Goal: Information Seeking & Learning: Learn about a topic

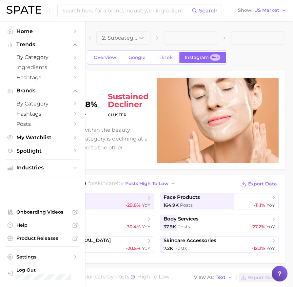
click at [9, 37] on ul "Home Trends by Category Ingredients Hashtags Brands by Category Hashtags Posts …" at bounding box center [42, 91] width 75 height 130
click at [27, 61] on link "by Category" at bounding box center [42, 57] width 75 height 10
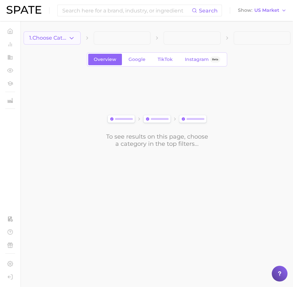
click at [70, 38] on icon "button" at bounding box center [71, 38] width 7 height 7
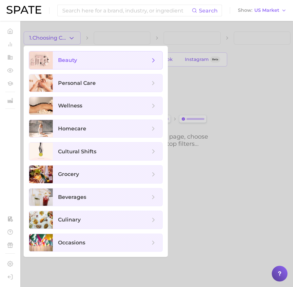
click at [78, 67] on span "beauty" at bounding box center [108, 60] width 110 height 18
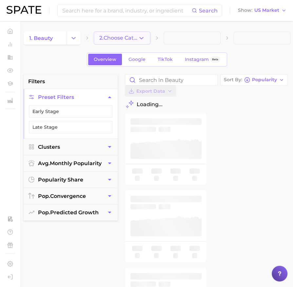
click at [127, 38] on span "2. Choose Category" at bounding box center [118, 38] width 39 height 6
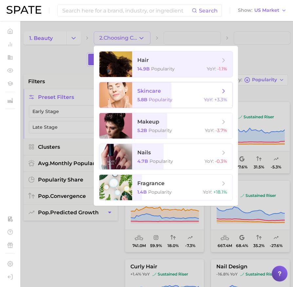
click at [161, 93] on span "skincare" at bounding box center [178, 91] width 83 height 7
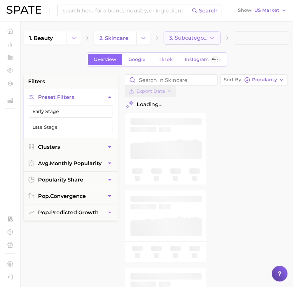
click at [194, 34] on button "3. Subcategory" at bounding box center [192, 37] width 57 height 13
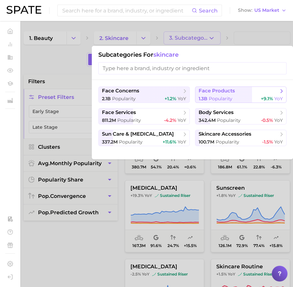
click at [210, 97] on span "Popularity" at bounding box center [221, 99] width 24 height 6
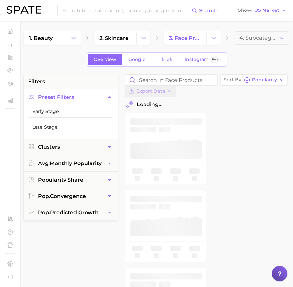
click at [252, 37] on span "4. Subcategory" at bounding box center [258, 38] width 39 height 6
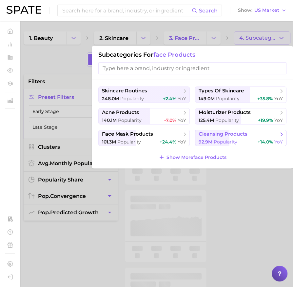
click at [213, 140] on span "92.9m Popularity" at bounding box center [218, 142] width 39 height 6
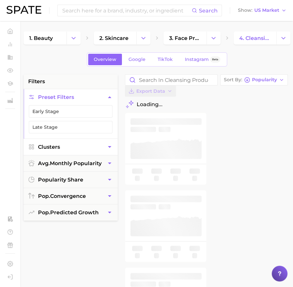
click at [86, 149] on button "Clusters" at bounding box center [71, 147] width 94 height 16
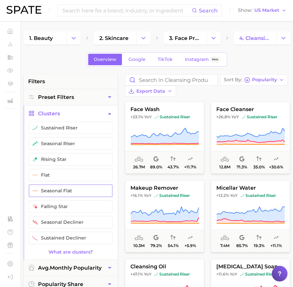
scroll to position [15, 0]
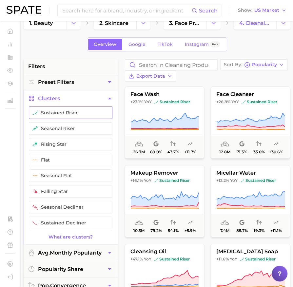
click at [78, 111] on button "sustained riser" at bounding box center [71, 113] width 84 height 12
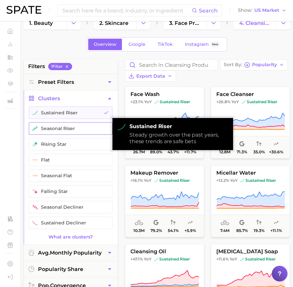
drag, startPoint x: 75, startPoint y: 126, endPoint x: 75, endPoint y: 131, distance: 4.6
click at [75, 126] on button "seasonal riser" at bounding box center [71, 128] width 84 height 12
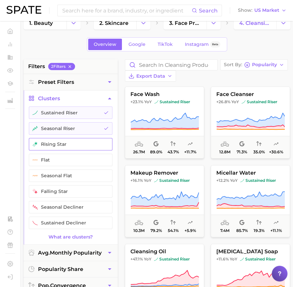
click at [74, 142] on button "rising star" at bounding box center [71, 144] width 84 height 12
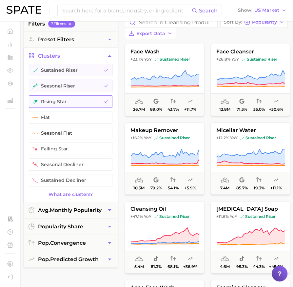
scroll to position [90, 0]
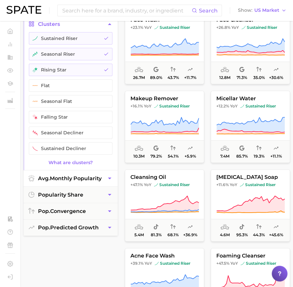
click at [75, 175] on span "avg. monthly popularity" at bounding box center [70, 178] width 64 height 6
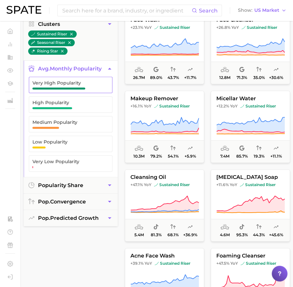
click at [81, 85] on span "Very High Popularity" at bounding box center [65, 84] width 66 height 9
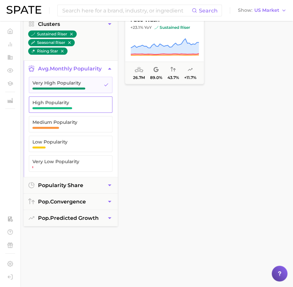
click at [77, 103] on span "High Popularity" at bounding box center [65, 102] width 66 height 5
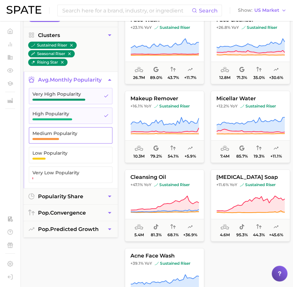
click at [77, 127] on button "Medium Popularity" at bounding box center [71, 135] width 84 height 16
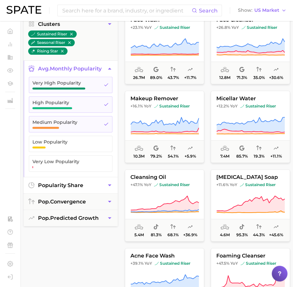
click at [73, 182] on span "popularity share" at bounding box center [60, 185] width 45 height 6
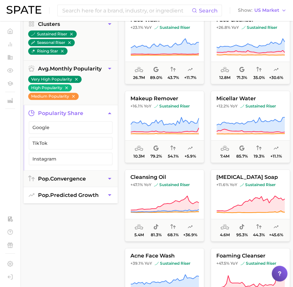
click at [74, 195] on span "pop. predicted growth" at bounding box center [68, 195] width 61 height 6
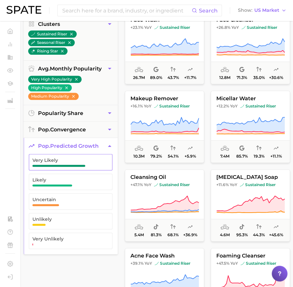
click at [71, 165] on span "button" at bounding box center [58, 166] width 53 height 2
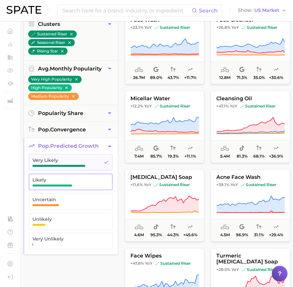
click at [71, 177] on span "Likely" at bounding box center [65, 179] width 66 height 5
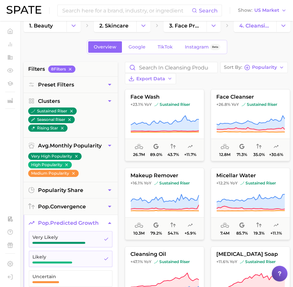
scroll to position [13, 0]
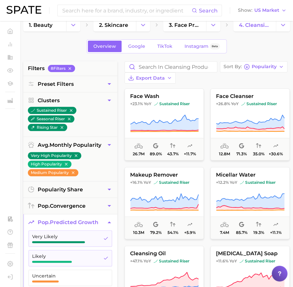
click at [252, 72] on div "Sort By Popularity Export Data" at bounding box center [208, 72] width 166 height 22
click at [255, 66] on span "Popularity" at bounding box center [264, 67] width 25 height 4
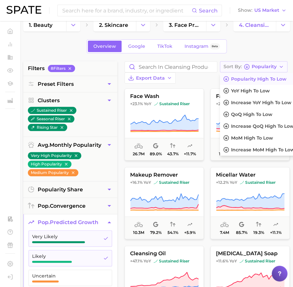
scroll to position [13, 6]
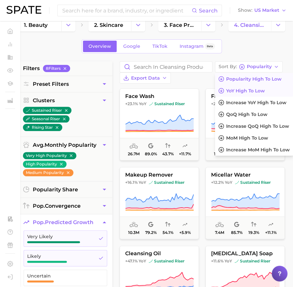
click at [251, 91] on span "YoY high to low" at bounding box center [245, 91] width 39 height 6
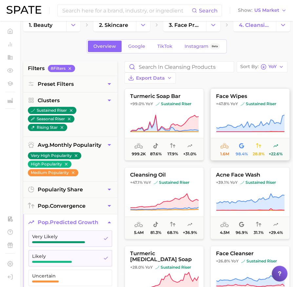
click at [248, 128] on icon at bounding box center [250, 123] width 68 height 17
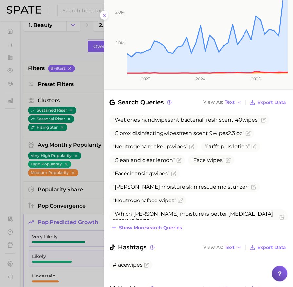
scroll to position [171, 0]
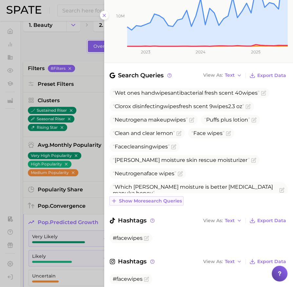
click at [157, 198] on span "Show more search queries" at bounding box center [150, 201] width 63 height 6
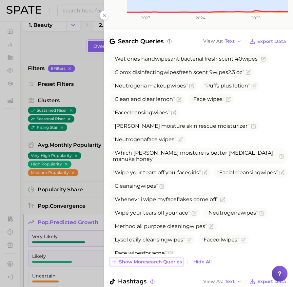
scroll to position [210, 0]
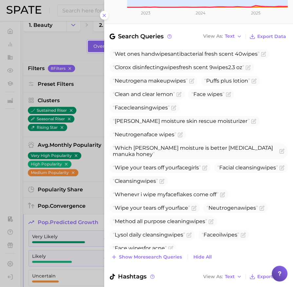
click at [70, 44] on div at bounding box center [146, 143] width 293 height 287
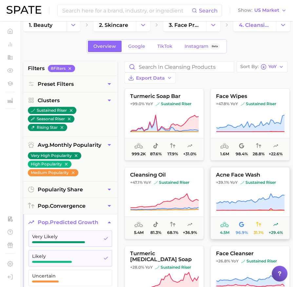
scroll to position [2, 0]
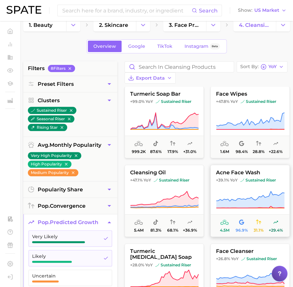
click at [228, 192] on icon at bounding box center [250, 200] width 69 height 18
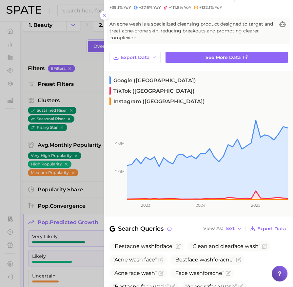
scroll to position [150, 0]
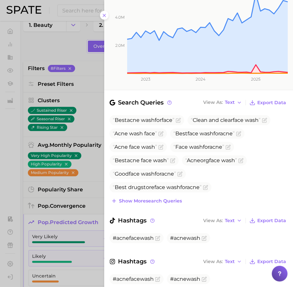
click at [80, 192] on div at bounding box center [146, 143] width 293 height 287
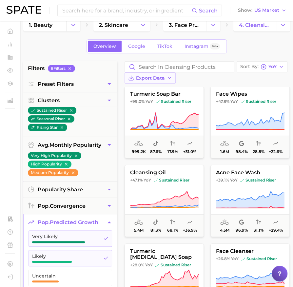
scroll to position [0, 0]
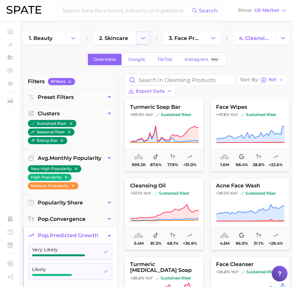
click at [146, 34] on button "Change Category" at bounding box center [143, 37] width 14 height 13
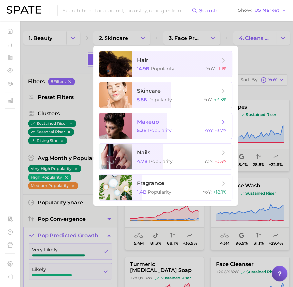
click at [161, 128] on span "Popularity" at bounding box center [160, 131] width 24 height 6
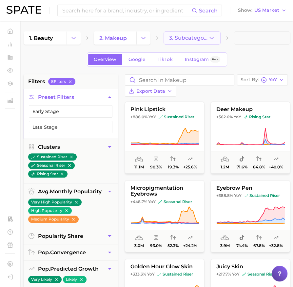
click at [198, 36] on span "3. Subcategory" at bounding box center [188, 38] width 39 height 6
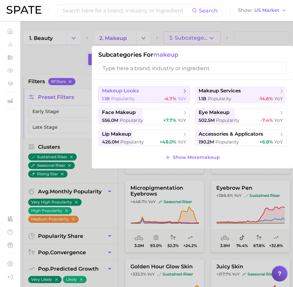
click at [157, 97] on div "1.1b Popularity -4.7% YoY" at bounding box center [144, 99] width 84 height 6
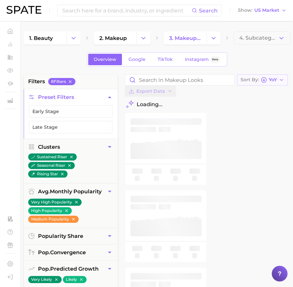
click at [259, 81] on div "Sort By YoY" at bounding box center [259, 80] width 36 height 6
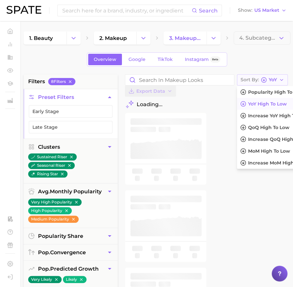
scroll to position [0, 22]
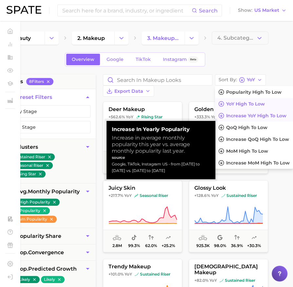
click at [259, 114] on span "Increase YoY high to low" at bounding box center [256, 116] width 60 height 6
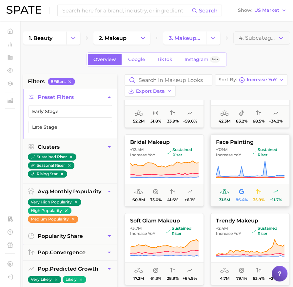
scroll to position [46, 0]
click at [267, 154] on span "sustained riser" at bounding box center [268, 152] width 32 height 10
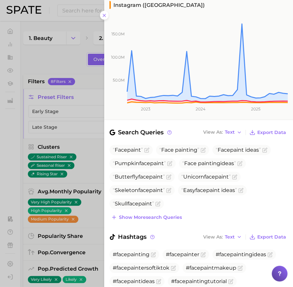
scroll to position [119, 0]
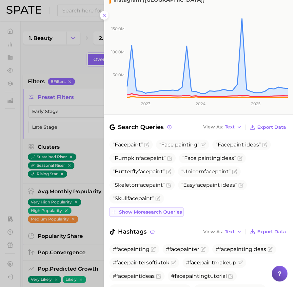
click at [152, 210] on span "Show more search queries" at bounding box center [150, 213] width 63 height 6
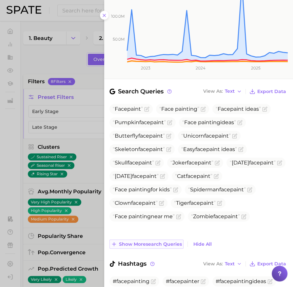
scroll to position [159, 0]
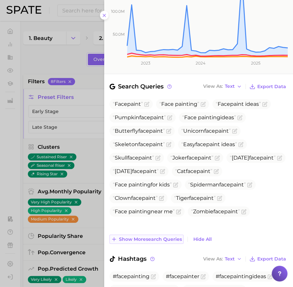
click at [161, 237] on span "Show more search queries" at bounding box center [150, 240] width 63 height 6
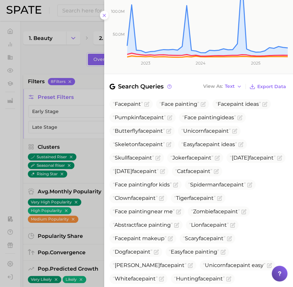
click at [88, 186] on div at bounding box center [146, 143] width 293 height 287
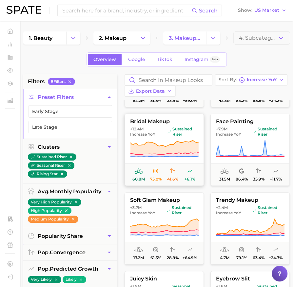
scroll to position [68, 0]
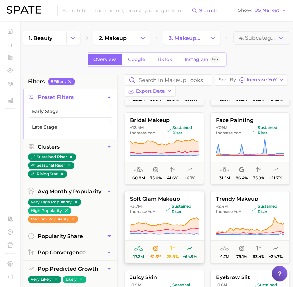
click at [190, 214] on button "soft glam makeup +3.7m Increase YoY sustained riser 17.2m 61.3% 28.9% +64.9%" at bounding box center [164, 227] width 79 height 72
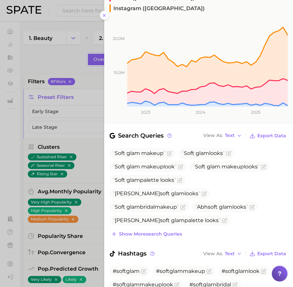
scroll to position [133, 0]
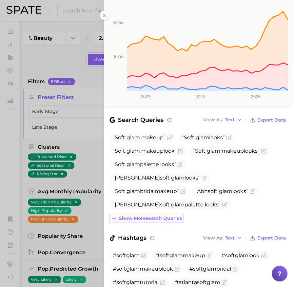
click at [157, 216] on span "Show more search queries" at bounding box center [150, 219] width 63 height 6
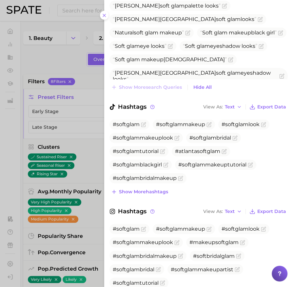
scroll to position [345, 0]
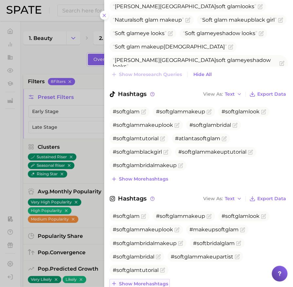
click at [159, 281] on span "Show more hashtags" at bounding box center [143, 284] width 49 height 6
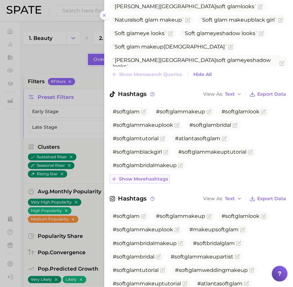
click at [154, 176] on span "Show more hashtags" at bounding box center [143, 179] width 49 height 6
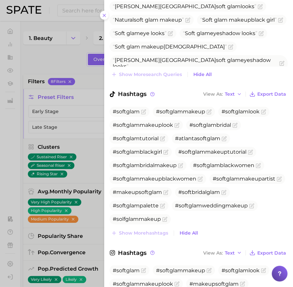
scroll to position [453, 0]
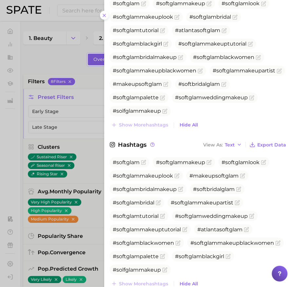
click at [60, 49] on div at bounding box center [146, 143] width 293 height 287
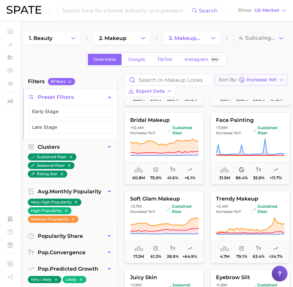
click at [248, 80] on span "Increase YoY" at bounding box center [262, 80] width 30 height 4
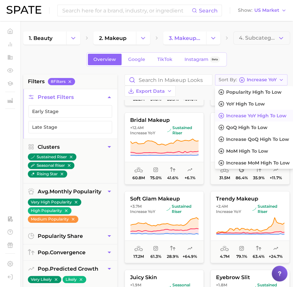
scroll to position [0, 1]
click at [245, 103] on span "YoY high to low" at bounding box center [245, 104] width 39 height 6
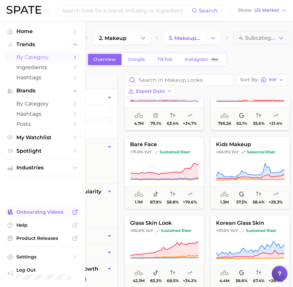
scroll to position [202, 0]
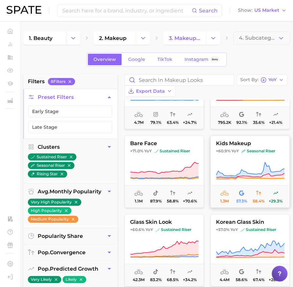
click at [240, 161] on button "kids makeup +60.9% YoY seasonal riser 1.3m 57.3% 58.4% +29.3%" at bounding box center [250, 172] width 79 height 72
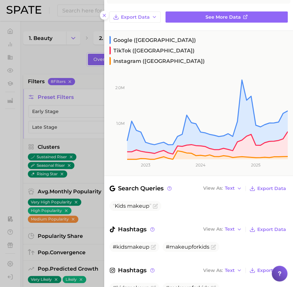
scroll to position [73, 0]
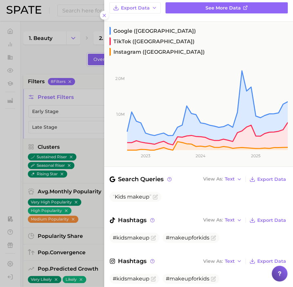
click at [89, 164] on div at bounding box center [146, 143] width 293 height 287
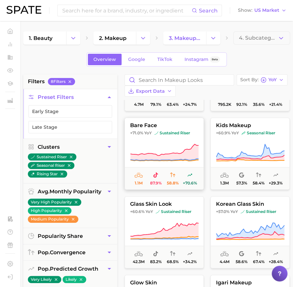
scroll to position [221, 0]
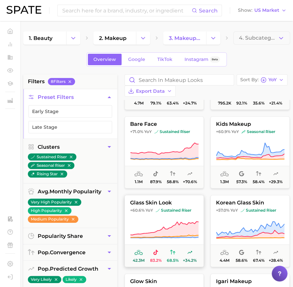
click at [183, 221] on icon at bounding box center [164, 230] width 69 height 18
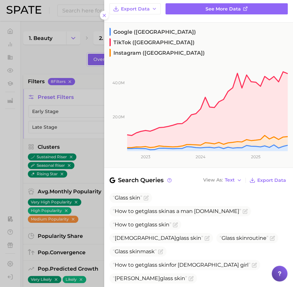
scroll to position [73, 0]
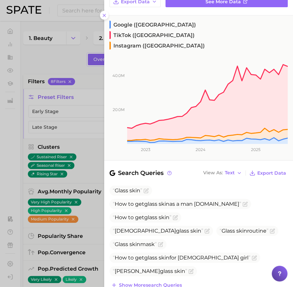
click at [168, 258] on div "Glass skin How to get glass skin as a man thebeautyblizz.com How to get glass s…" at bounding box center [199, 238] width 178 height 104
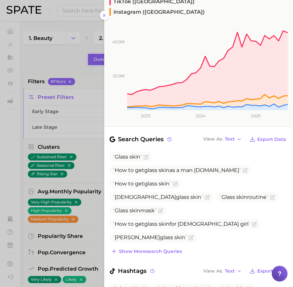
scroll to position [107, 0]
click at [164, 249] on span "Show more search queries" at bounding box center [150, 252] width 63 height 6
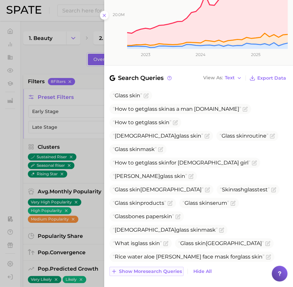
scroll to position [338, 0]
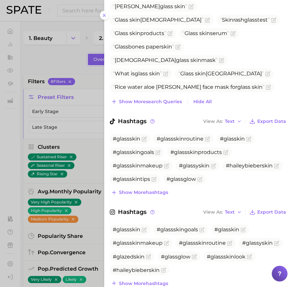
click at [85, 160] on div at bounding box center [146, 143] width 293 height 287
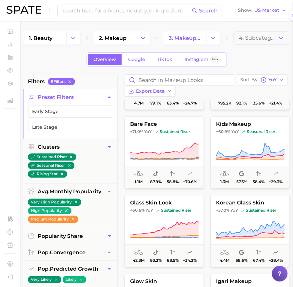
scroll to position [0, 0]
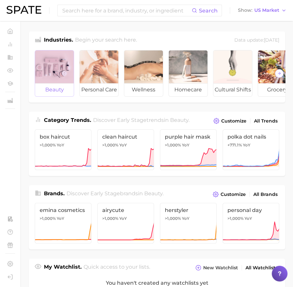
click at [60, 87] on span "beauty" at bounding box center [54, 89] width 39 height 13
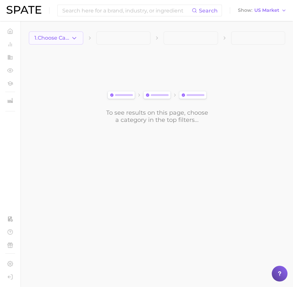
click at [71, 39] on icon "button" at bounding box center [74, 38] width 7 height 7
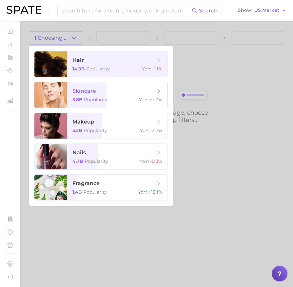
click at [88, 99] on span "Popularity" at bounding box center [96, 100] width 24 height 6
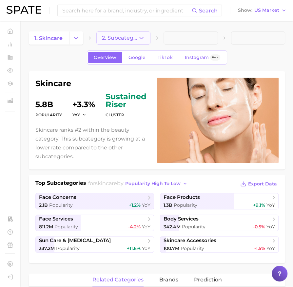
click at [116, 33] on button "2. Subcategory" at bounding box center [123, 37] width 54 height 13
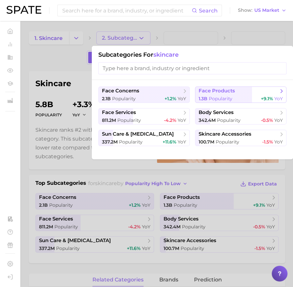
click at [224, 94] on button "face products 1.3b Popularity +9.1% YoY" at bounding box center [240, 95] width 91 height 16
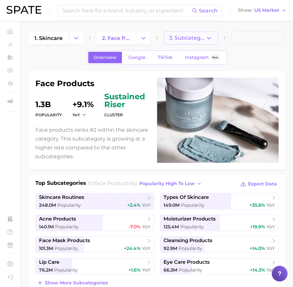
click at [214, 40] on button "3. Subcategory" at bounding box center [191, 37] width 54 height 13
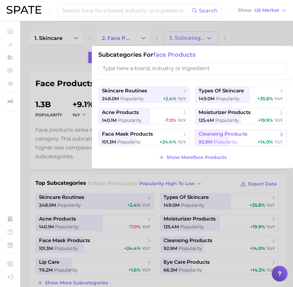
click at [225, 133] on span "cleansing products" at bounding box center [223, 134] width 49 height 6
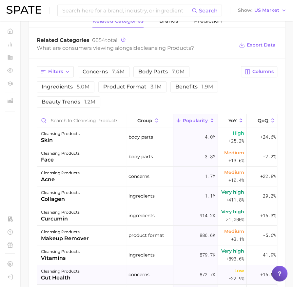
scroll to position [282, 0]
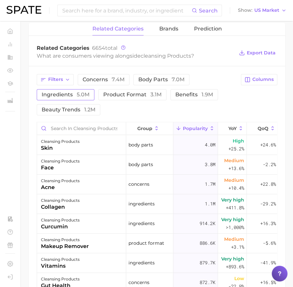
click at [77, 92] on span "5.0m" at bounding box center [83, 94] width 13 height 6
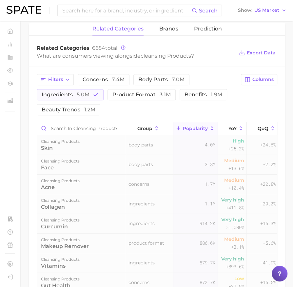
scroll to position [300, 0]
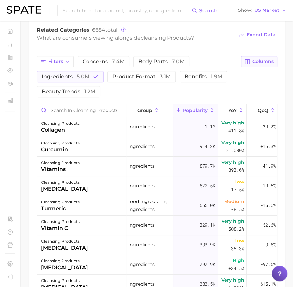
click at [254, 60] on span "Columns" at bounding box center [262, 62] width 21 height 6
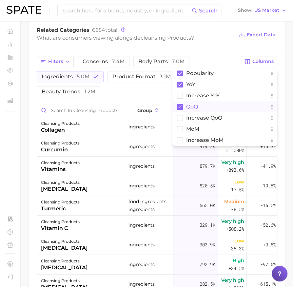
click at [183, 103] on button "QoQ" at bounding box center [224, 106] width 105 height 11
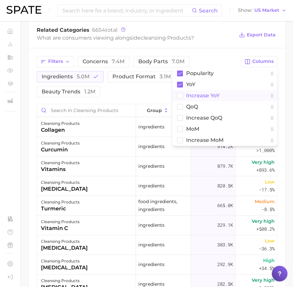
click at [183, 93] on rect at bounding box center [180, 96] width 6 height 6
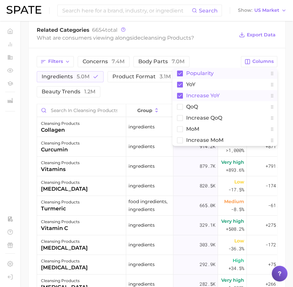
click at [181, 71] on rect at bounding box center [180, 74] width 6 height 6
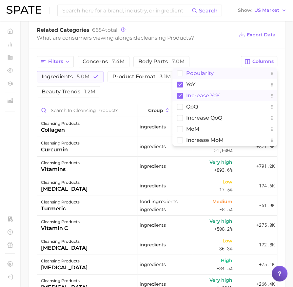
click at [155, 88] on div "Filters concerns 7.4m body parts 7.0m ingredients 5.0m product format 3.1m bene…" at bounding box center [137, 76] width 200 height 41
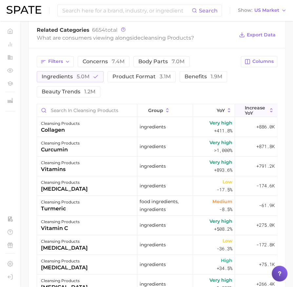
click at [247, 111] on span "Increase YoY" at bounding box center [256, 110] width 22 height 10
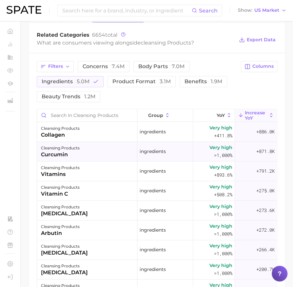
scroll to position [296, 0]
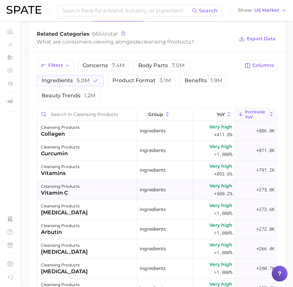
click at [114, 183] on div "cleansing products vitamin c" at bounding box center [87, 190] width 100 height 20
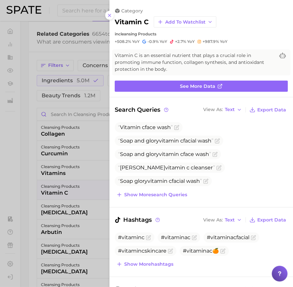
click at [72, 176] on div at bounding box center [146, 143] width 293 height 287
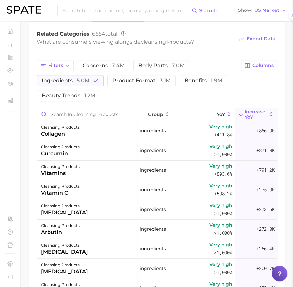
scroll to position [0, 0]
click at [81, 172] on div "cleansing products vitamins" at bounding box center [87, 171] width 100 height 20
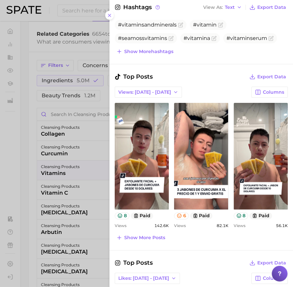
scroll to position [282, 0]
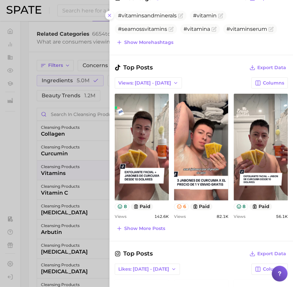
click at [66, 213] on div at bounding box center [146, 143] width 293 height 287
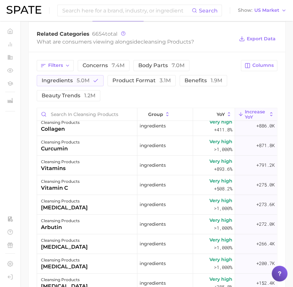
scroll to position [7, 0]
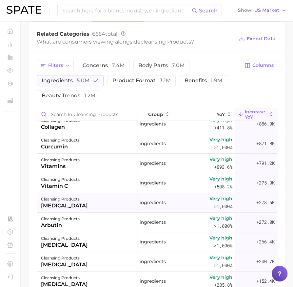
click at [68, 200] on div "cleansing products" at bounding box center [64, 199] width 47 height 8
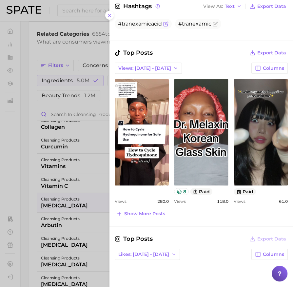
scroll to position [191, 0]
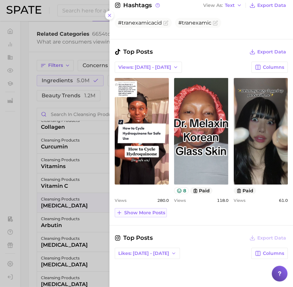
click at [136, 210] on span "Show more posts" at bounding box center [144, 213] width 41 height 6
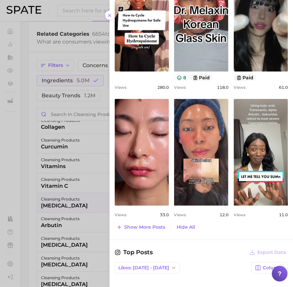
scroll to position [309, 0]
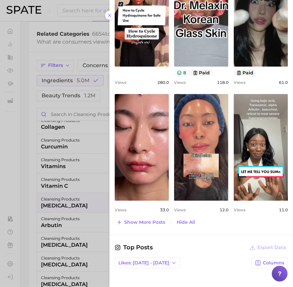
click at [78, 198] on div at bounding box center [146, 143] width 293 height 287
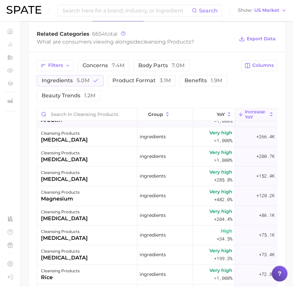
scroll to position [113, 0]
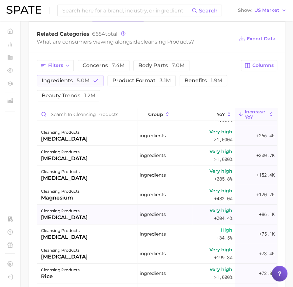
click at [84, 216] on div "cleansing products hyaluronic acid" at bounding box center [87, 215] width 100 height 20
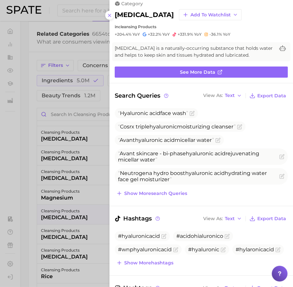
scroll to position [10, 0]
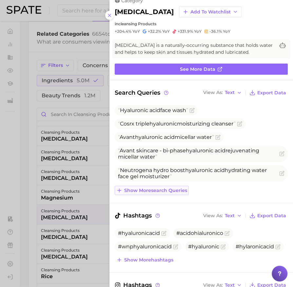
click at [139, 188] on span "Show more search queries" at bounding box center [155, 191] width 63 height 6
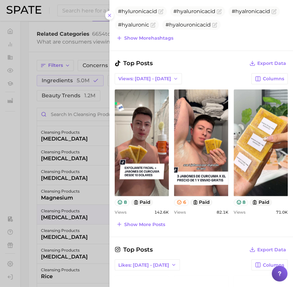
scroll to position [374, 0]
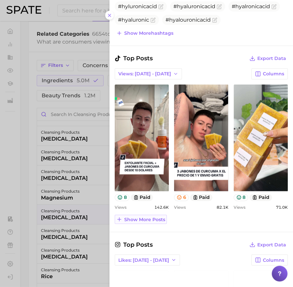
click at [138, 217] on span "Show more posts" at bounding box center [144, 220] width 41 height 6
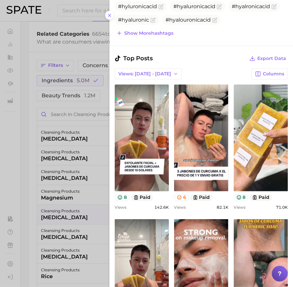
scroll to position [0, 0]
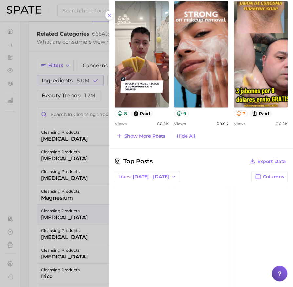
click at [75, 197] on div at bounding box center [146, 143] width 293 height 287
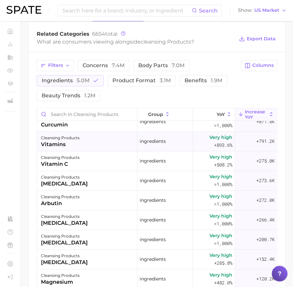
click at [83, 143] on div "cleansing products vitamins" at bounding box center [87, 142] width 100 height 20
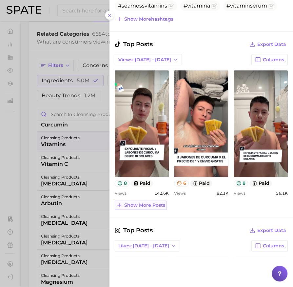
click at [146, 203] on span "Show more posts" at bounding box center [144, 206] width 41 height 6
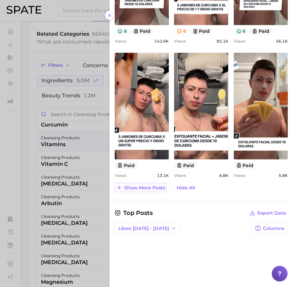
click at [147, 188] on span "Show more posts" at bounding box center [144, 188] width 41 height 6
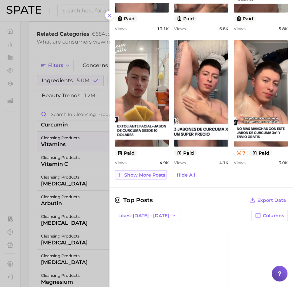
click at [145, 175] on span "Show more posts" at bounding box center [144, 175] width 41 height 6
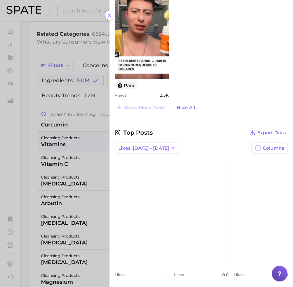
click at [74, 180] on div at bounding box center [146, 143] width 293 height 287
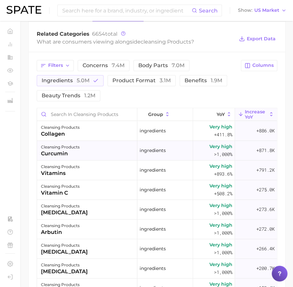
click at [80, 151] on div "cleansing products curcumin" at bounding box center [87, 151] width 100 height 20
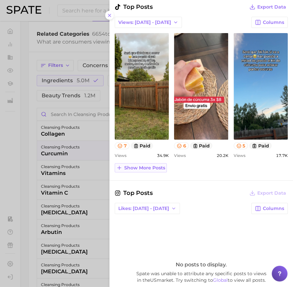
click at [154, 167] on span "Show more posts" at bounding box center [144, 168] width 41 height 6
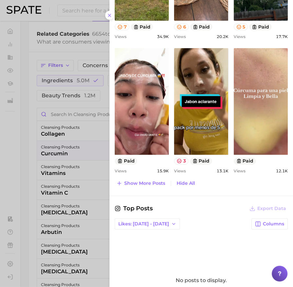
click at [87, 166] on div at bounding box center [146, 143] width 293 height 287
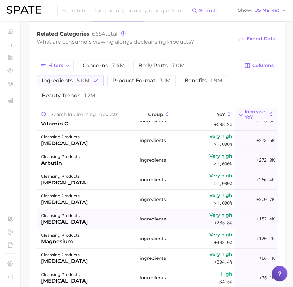
click at [91, 212] on div "cleansing products salicylic acid" at bounding box center [87, 220] width 100 height 20
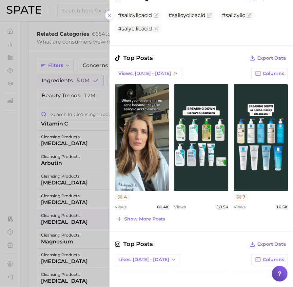
click at [147, 216] on span "Show more posts" at bounding box center [144, 219] width 41 height 6
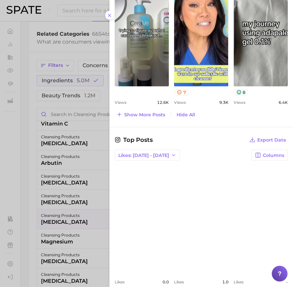
click at [71, 178] on div at bounding box center [146, 143] width 293 height 287
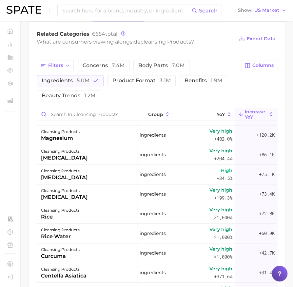
click at [71, 178] on div "activated charcoal" at bounding box center [64, 178] width 47 height 8
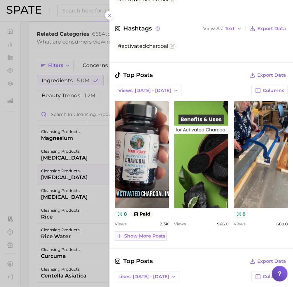
click at [162, 236] on span "Show more posts" at bounding box center [144, 236] width 41 height 6
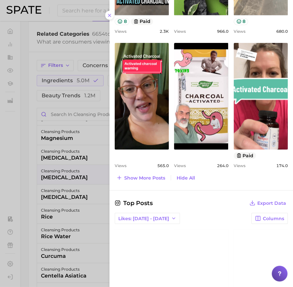
click at [102, 227] on div at bounding box center [146, 143] width 293 height 287
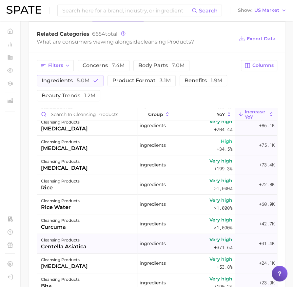
click at [98, 241] on div "cleansing products centella asiatica" at bounding box center [87, 244] width 100 height 20
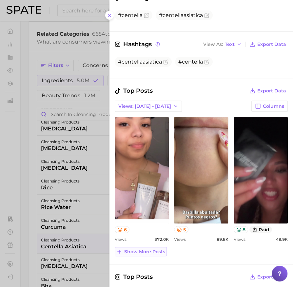
click at [149, 249] on span "Show more posts" at bounding box center [144, 252] width 41 height 6
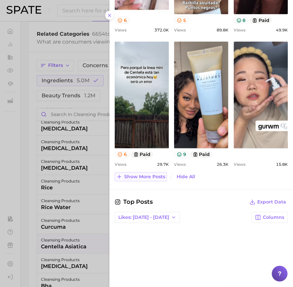
click at [150, 178] on button "Show more posts" at bounding box center [141, 176] width 52 height 9
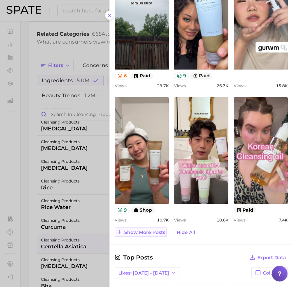
click at [143, 231] on span "Show more posts" at bounding box center [144, 233] width 41 height 6
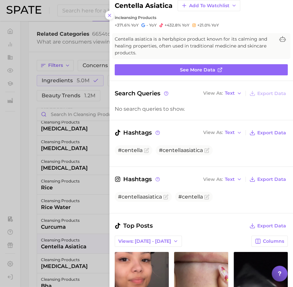
click at [87, 192] on div at bounding box center [146, 143] width 293 height 287
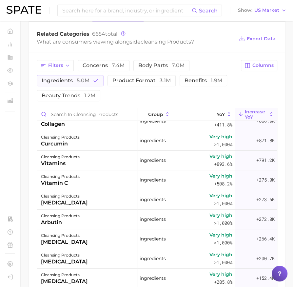
click at [91, 233] on div "cleansing products azelaic acid" at bounding box center [87, 240] width 100 height 20
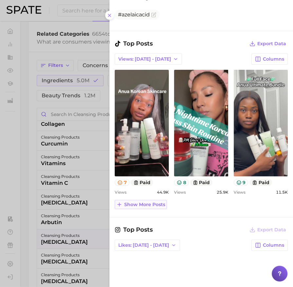
click at [133, 202] on span "Show more posts" at bounding box center [144, 205] width 41 height 6
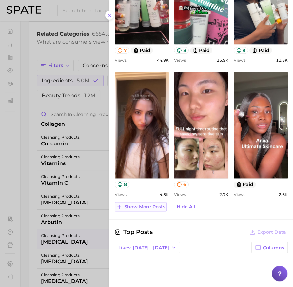
click at [133, 205] on span "Show more posts" at bounding box center [144, 207] width 41 height 6
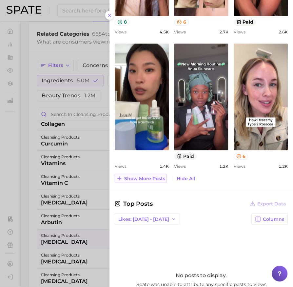
click at [140, 177] on span "Show more posts" at bounding box center [144, 179] width 41 height 6
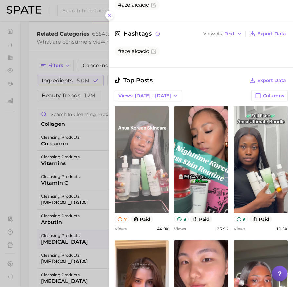
click at [131, 164] on link "view post on TikTok" at bounding box center [142, 160] width 54 height 107
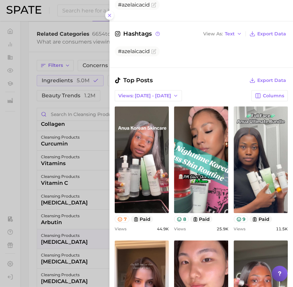
click at [71, 120] on div at bounding box center [146, 143] width 293 height 287
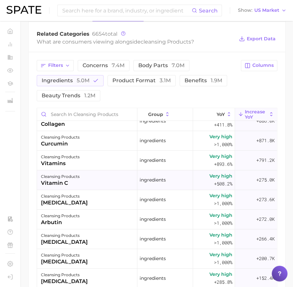
click at [67, 174] on div "cleansing products" at bounding box center [60, 177] width 39 height 8
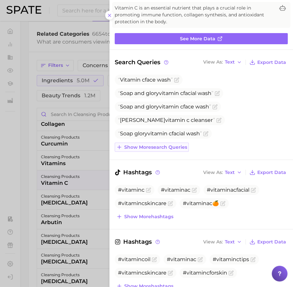
click at [172, 148] on span "Show more search queries" at bounding box center [155, 148] width 63 height 6
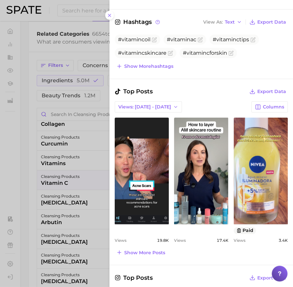
click at [74, 230] on div at bounding box center [146, 143] width 293 height 287
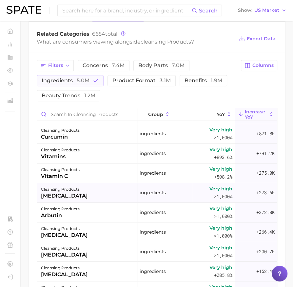
click at [78, 194] on div "tranexamic acid" at bounding box center [64, 196] width 47 height 8
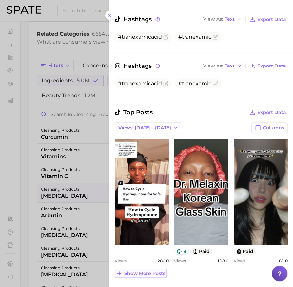
click at [155, 271] on span "Show more posts" at bounding box center [144, 274] width 41 height 6
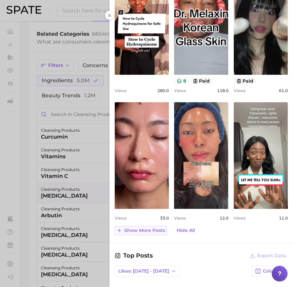
click at [150, 228] on span "Show more posts" at bounding box center [144, 231] width 41 height 6
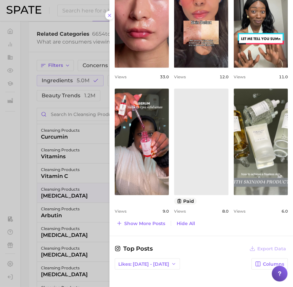
click at [77, 205] on div at bounding box center [146, 143] width 293 height 287
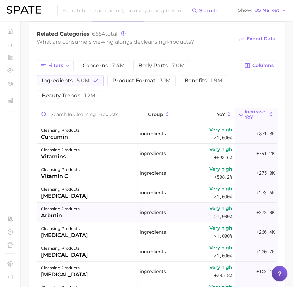
click at [80, 217] on div "cleansing products arbutin" at bounding box center [87, 213] width 100 height 20
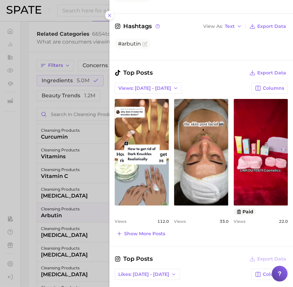
click at [54, 222] on div at bounding box center [146, 143] width 293 height 287
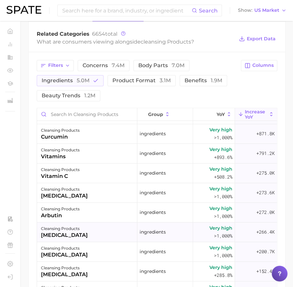
click at [73, 233] on div "azelaic acid" at bounding box center [64, 236] width 47 height 8
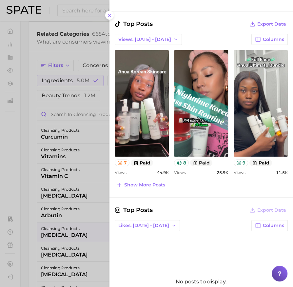
click at [150, 176] on div "Top Posts Export Data Views: Sep 14 - 21 Columns view post on TikTok 7 paid Vie…" at bounding box center [201, 104] width 173 height 170
click at [150, 183] on span "Show more posts" at bounding box center [144, 185] width 41 height 6
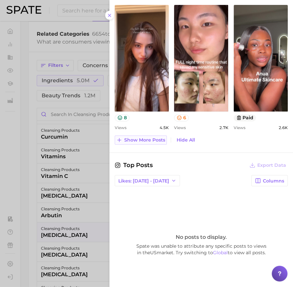
click at [151, 138] on span "Show more posts" at bounding box center [144, 140] width 41 height 6
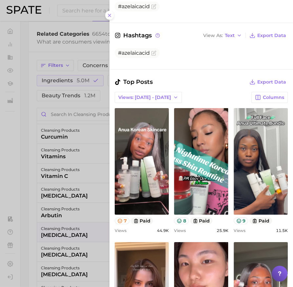
click at [71, 191] on div at bounding box center [146, 143] width 293 height 287
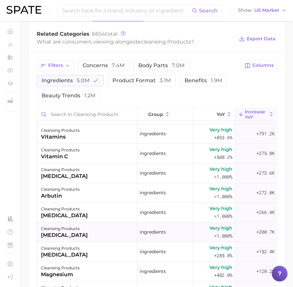
click at [72, 228] on div "cleansing products" at bounding box center [64, 229] width 47 height 8
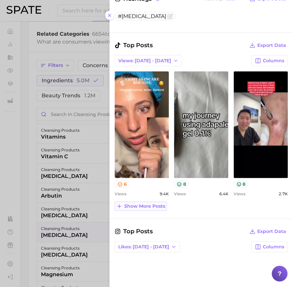
click at [150, 204] on span "Show more posts" at bounding box center [144, 207] width 41 height 6
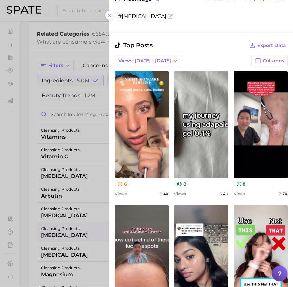
click at [75, 222] on div at bounding box center [146, 143] width 293 height 287
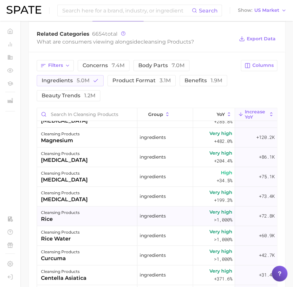
click at [86, 220] on div "cleansing products rice" at bounding box center [87, 217] width 100 height 20
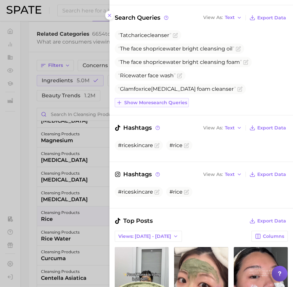
click at [167, 100] on span "Show more search queries" at bounding box center [155, 103] width 63 height 6
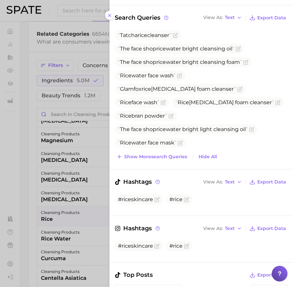
click at [80, 192] on div at bounding box center [146, 143] width 293 height 287
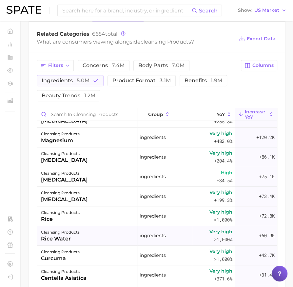
click at [79, 229] on div "cleansing products" at bounding box center [60, 233] width 39 height 8
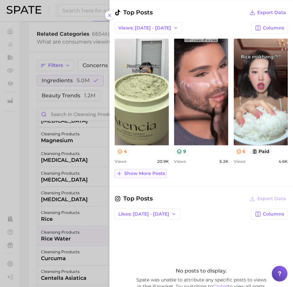
click at [148, 174] on button "Show more posts" at bounding box center [141, 173] width 52 height 9
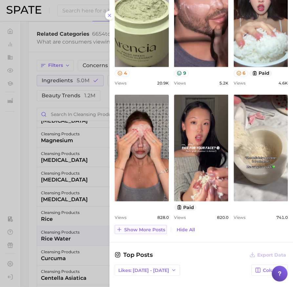
click at [141, 229] on span "Show more posts" at bounding box center [144, 230] width 41 height 6
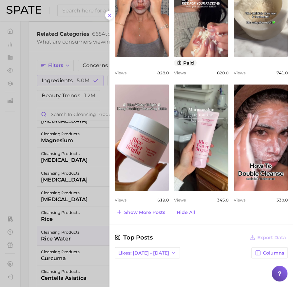
click at [84, 214] on div at bounding box center [146, 143] width 293 height 287
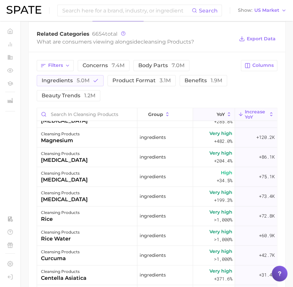
click at [218, 119] on button "YoY" at bounding box center [214, 114] width 42 height 13
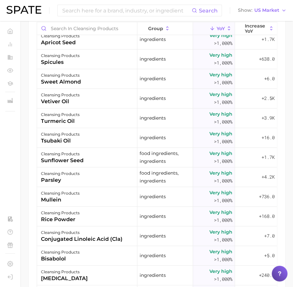
scroll to position [1130, 0]
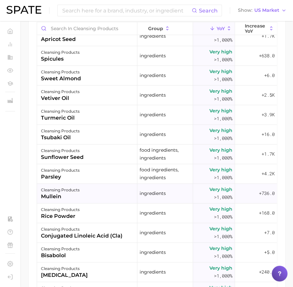
click at [103, 196] on div "cleansing products mullein" at bounding box center [87, 194] width 100 height 20
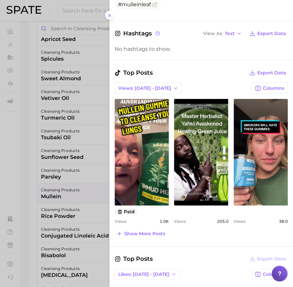
scroll to position [0, 0]
click at [74, 232] on div at bounding box center [146, 143] width 293 height 287
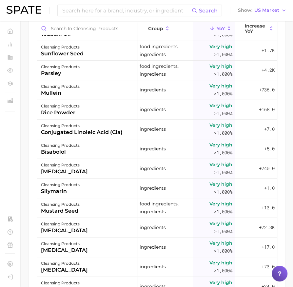
scroll to position [1235, 0]
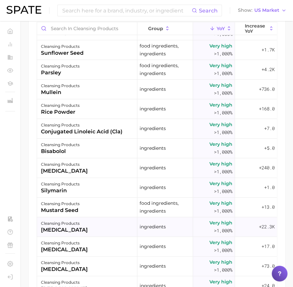
click at [77, 225] on div "cleansing products" at bounding box center [64, 224] width 47 height 8
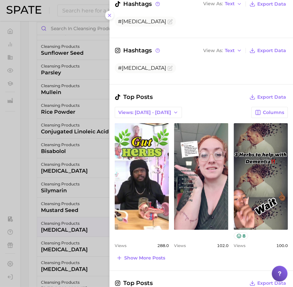
scroll to position [161, 0]
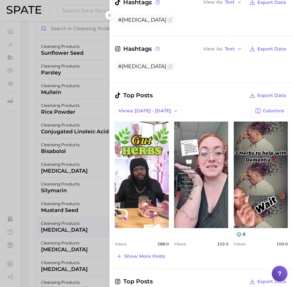
click at [58, 217] on div at bounding box center [146, 143] width 293 height 287
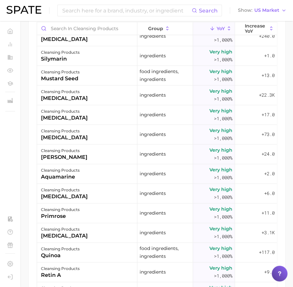
scroll to position [1369, 0]
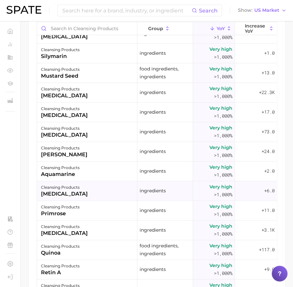
click at [64, 190] on div "ascorbic acid" at bounding box center [64, 194] width 47 height 8
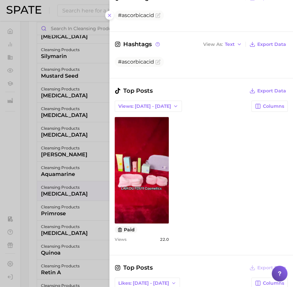
scroll to position [155, 0]
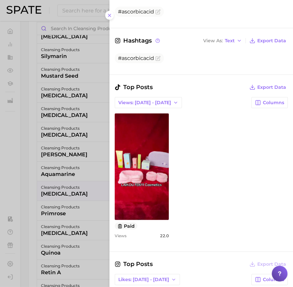
click at [52, 225] on div at bounding box center [146, 143] width 293 height 287
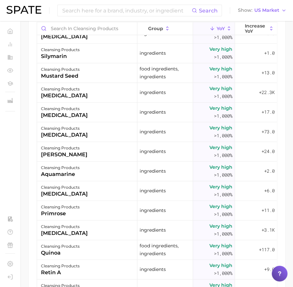
scroll to position [1412, 0]
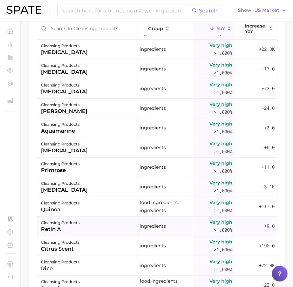
click at [73, 226] on div "retin a" at bounding box center [60, 230] width 39 height 8
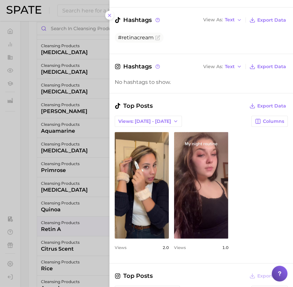
scroll to position [154, 0]
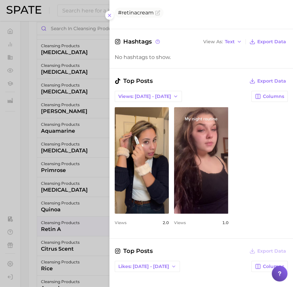
click at [55, 219] on div at bounding box center [146, 143] width 293 height 287
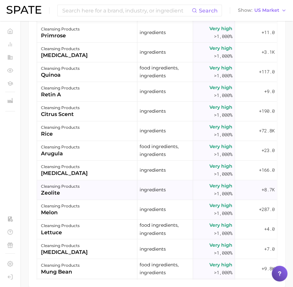
scroll to position [1521, 0]
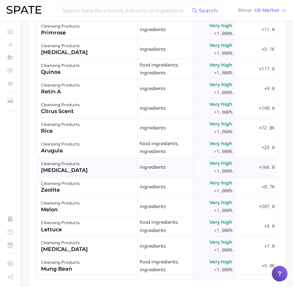
click at [122, 169] on div "cleansing products magnesium sulfate" at bounding box center [87, 168] width 100 height 20
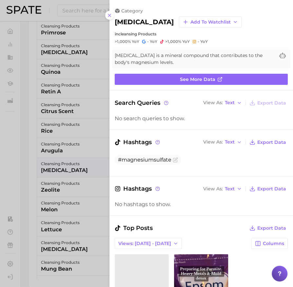
scroll to position [0, 0]
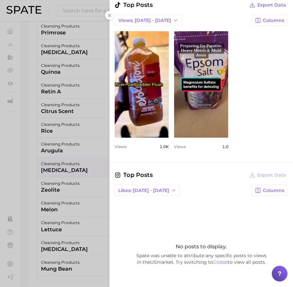
click at [50, 227] on div at bounding box center [146, 143] width 293 height 287
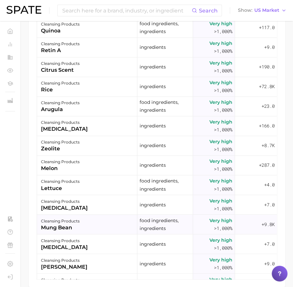
click at [56, 224] on div "mung bean" at bounding box center [60, 228] width 39 height 8
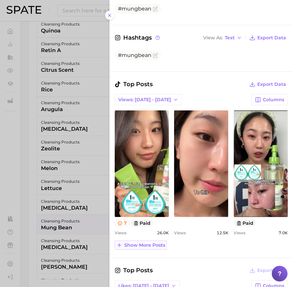
click at [161, 243] on span "Show more posts" at bounding box center [144, 246] width 41 height 6
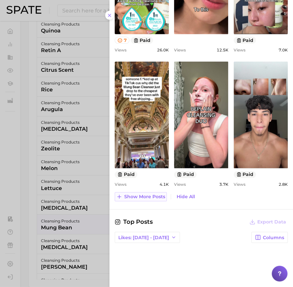
click at [158, 194] on span "Show more posts" at bounding box center [144, 197] width 41 height 6
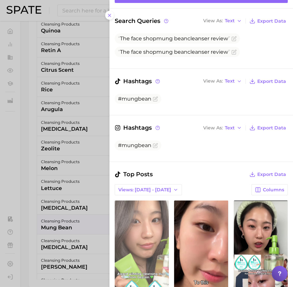
click at [150, 216] on link "view post on TikTok" at bounding box center [142, 254] width 54 height 107
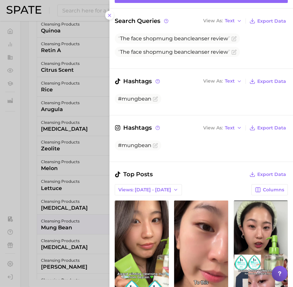
click at [94, 126] on div at bounding box center [146, 143] width 293 height 287
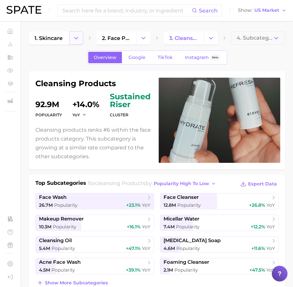
click at [75, 41] on button "Change Category" at bounding box center [76, 37] width 14 height 13
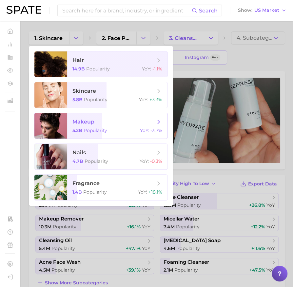
click at [91, 130] on span "Popularity" at bounding box center [96, 131] width 24 height 6
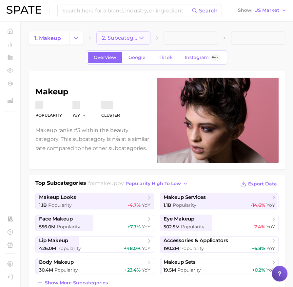
click at [149, 41] on button "2. Subcategory" at bounding box center [123, 37] width 54 height 13
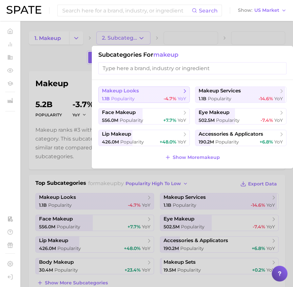
click at [154, 100] on div "1.1b Popularity -4.7% YoY" at bounding box center [144, 99] width 84 height 6
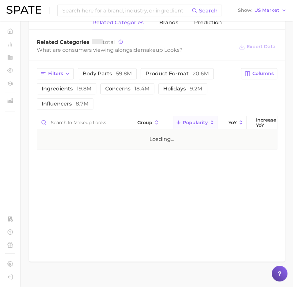
scroll to position [280, 0]
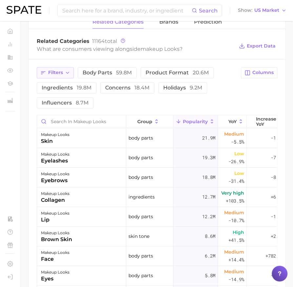
click at [70, 70] on icon "button" at bounding box center [67, 72] width 5 height 5
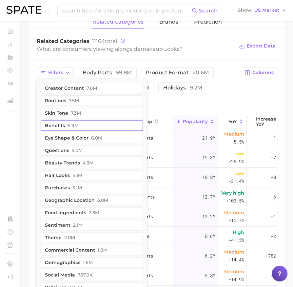
click at [76, 123] on span "6.9m" at bounding box center [73, 125] width 11 height 5
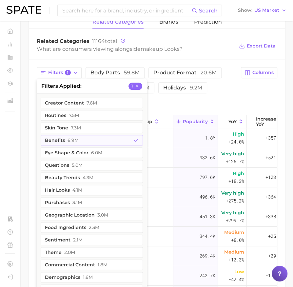
click at [171, 105] on div "Filters 1 filters applied 1 creator content 7.6m routines 7.5m skin tone 7.3m b…" at bounding box center [137, 87] width 200 height 41
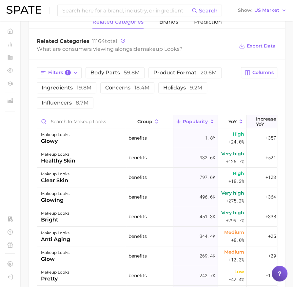
click at [267, 121] on span "Increase YoY" at bounding box center [266, 121] width 20 height 10
click at [266, 121] on span "Increase YoY" at bounding box center [266, 121] width 20 height 10
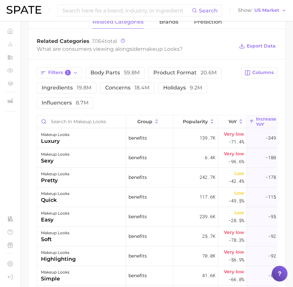
click at [258, 121] on span "Increase YoY" at bounding box center [266, 121] width 20 height 10
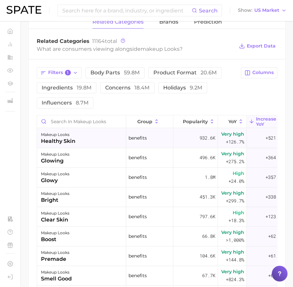
scroll to position [0, 9]
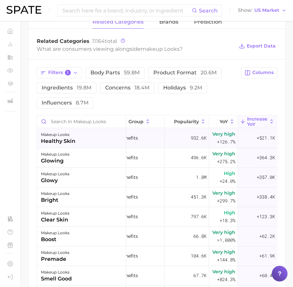
click at [73, 140] on div "healthy skin" at bounding box center [58, 141] width 34 height 8
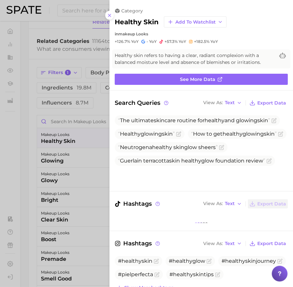
click at [54, 159] on div at bounding box center [146, 143] width 293 height 287
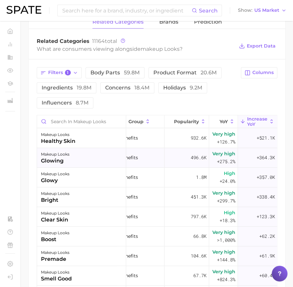
click at [80, 159] on div "makeup looks glowing" at bounding box center [81, 158] width 89 height 20
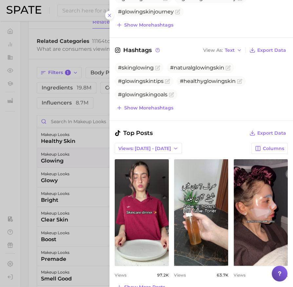
scroll to position [222, 0]
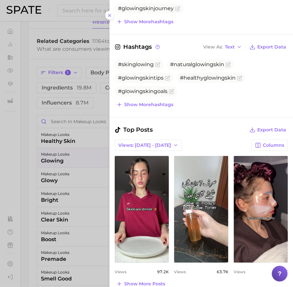
click at [66, 167] on div at bounding box center [146, 143] width 293 height 287
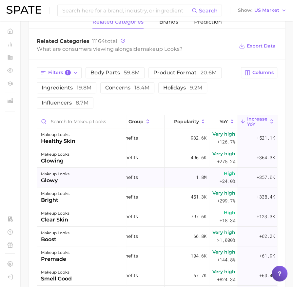
click at [81, 178] on div "makeup looks glowy" at bounding box center [81, 178] width 89 height 20
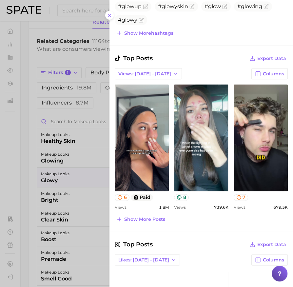
scroll to position [266, 0]
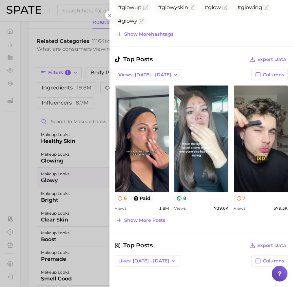
click at [40, 226] on div at bounding box center [146, 143] width 293 height 287
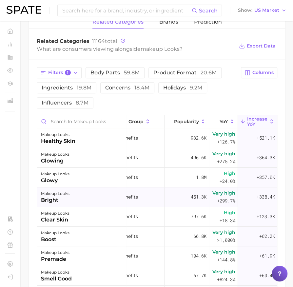
click at [69, 196] on div "makeup looks" at bounding box center [55, 194] width 29 height 8
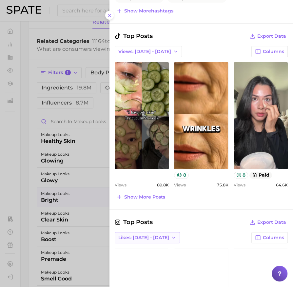
scroll to position [313, 0]
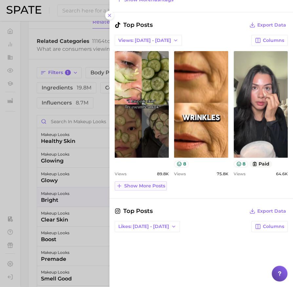
click at [146, 184] on span "Show more posts" at bounding box center [144, 186] width 41 height 6
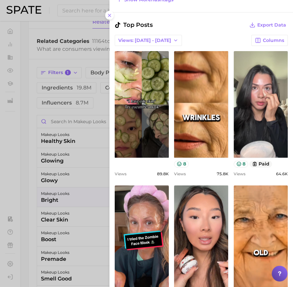
scroll to position [522, 0]
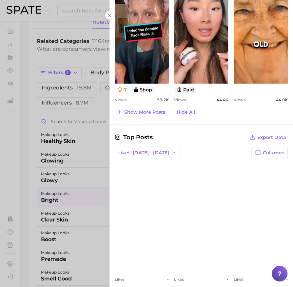
click at [89, 180] on div at bounding box center [146, 143] width 293 height 287
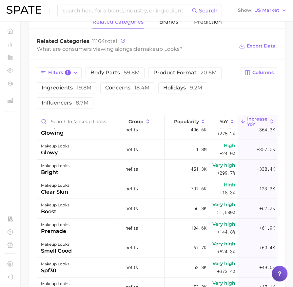
scroll to position [28, 9]
click at [83, 205] on div "makeup looks boost" at bounding box center [81, 209] width 89 height 20
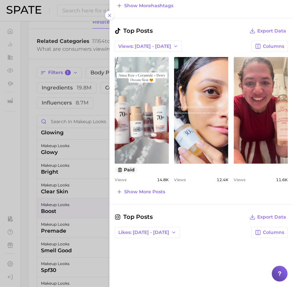
scroll to position [323, 0]
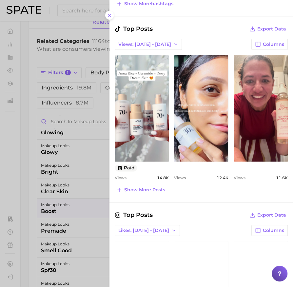
click at [69, 204] on div at bounding box center [146, 143] width 293 height 287
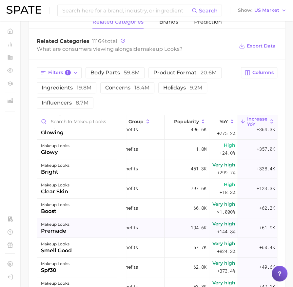
click at [76, 225] on div "makeup looks premade" at bounding box center [81, 228] width 89 height 20
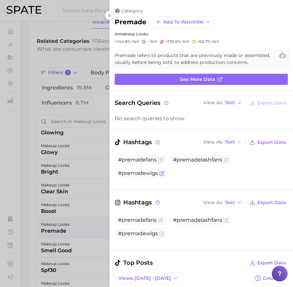
scroll to position [0, 0]
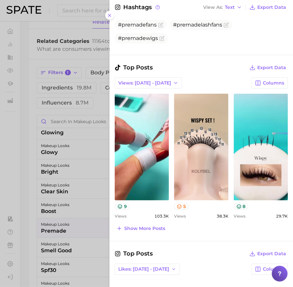
click at [60, 206] on div at bounding box center [146, 143] width 293 height 287
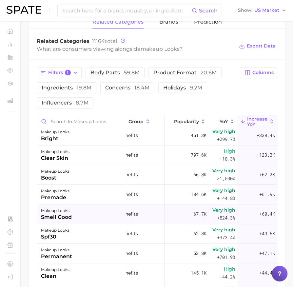
click at [60, 214] on div "smell good" at bounding box center [56, 217] width 31 height 8
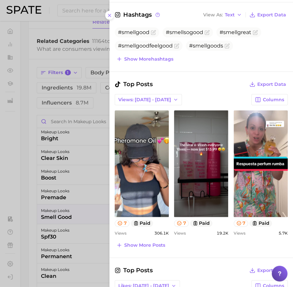
click at [77, 213] on div at bounding box center [146, 143] width 293 height 287
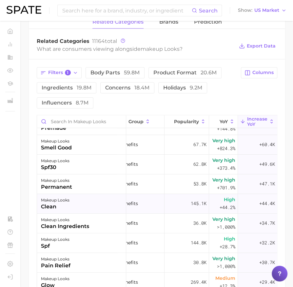
click at [77, 208] on div "makeup looks clean" at bounding box center [81, 204] width 89 height 20
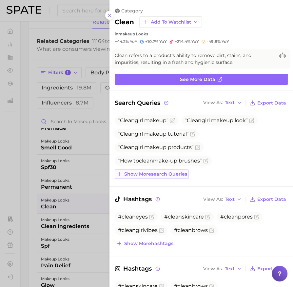
click at [143, 172] on span "Show more search queries" at bounding box center [155, 174] width 63 height 6
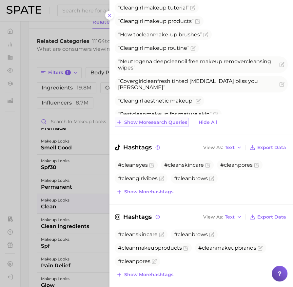
click at [148, 123] on span "Show more search queries" at bounding box center [155, 123] width 63 height 6
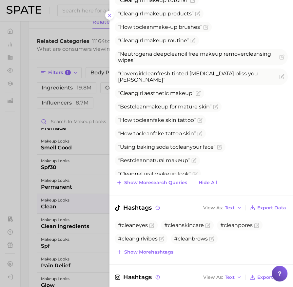
click at [89, 198] on div at bounding box center [146, 143] width 293 height 287
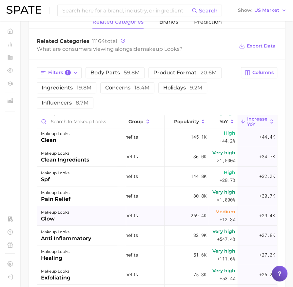
click at [88, 211] on div "makeup looks glow" at bounding box center [81, 216] width 89 height 20
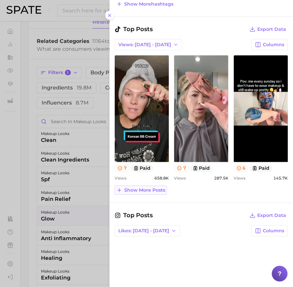
click at [147, 189] on span "Show more posts" at bounding box center [144, 191] width 41 height 6
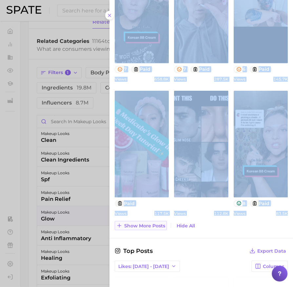
drag, startPoint x: 100, startPoint y: 228, endPoint x: 147, endPoint y: 225, distance: 46.4
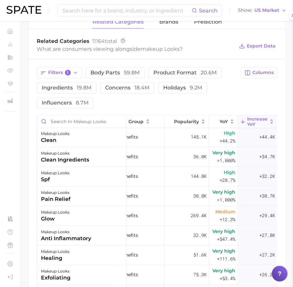
click at [147, 225] on div at bounding box center [146, 143] width 293 height 287
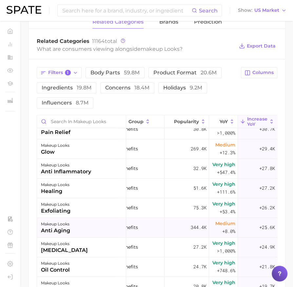
click at [108, 224] on div "makeup looks anti aging" at bounding box center [81, 228] width 89 height 20
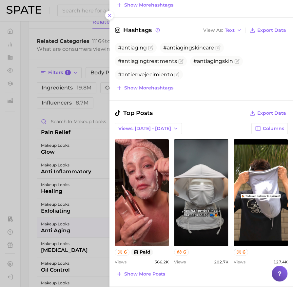
click at [68, 240] on div at bounding box center [146, 143] width 293 height 287
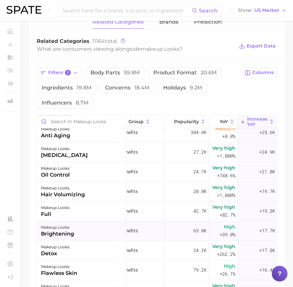
click at [69, 233] on div "brightening" at bounding box center [57, 234] width 33 height 8
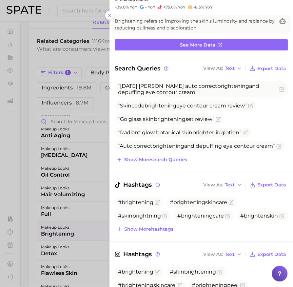
click at [65, 247] on div at bounding box center [146, 143] width 293 height 287
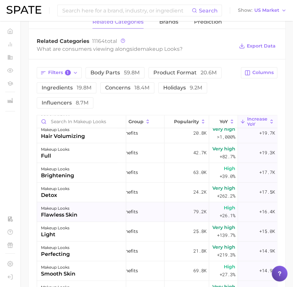
click at [74, 213] on div "flawless skin" at bounding box center [59, 215] width 36 height 8
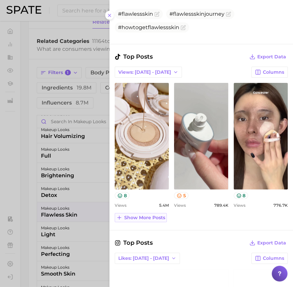
click at [158, 218] on span "Show more posts" at bounding box center [144, 218] width 41 height 6
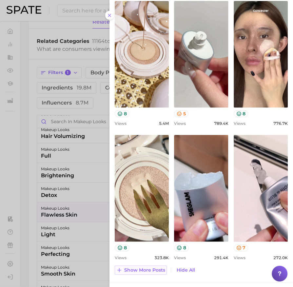
click at [142, 268] on span "Show more posts" at bounding box center [144, 271] width 41 height 6
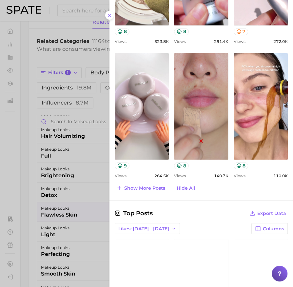
click at [74, 222] on div at bounding box center [146, 143] width 293 height 287
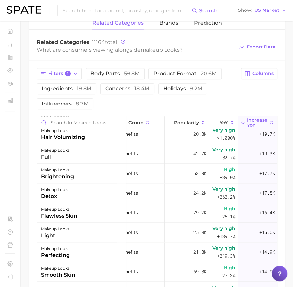
scroll to position [273, 0]
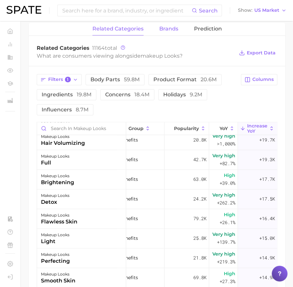
click at [166, 27] on span "brands" at bounding box center [168, 29] width 19 height 6
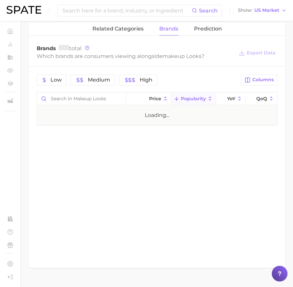
click at [248, 84] on div "Low Medium High Columns Price Popularity YoY QoQ Loading..." at bounding box center [157, 100] width 256 height 67
click at [249, 78] on icon "button" at bounding box center [248, 80] width 6 height 6
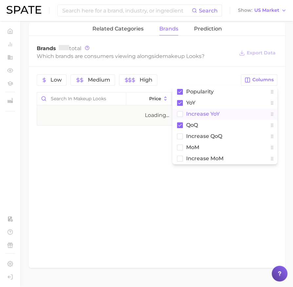
click at [182, 114] on rect at bounding box center [180, 114] width 6 height 6
click at [182, 122] on rect at bounding box center [180, 125] width 6 height 6
click at [180, 92] on rect at bounding box center [180, 92] width 6 height 6
click at [185, 76] on div "Low Medium High" at bounding box center [137, 79] width 200 height 11
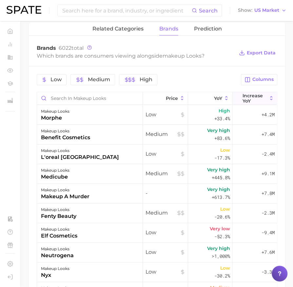
click at [255, 93] on span "Increase YoY" at bounding box center [255, 98] width 25 height 10
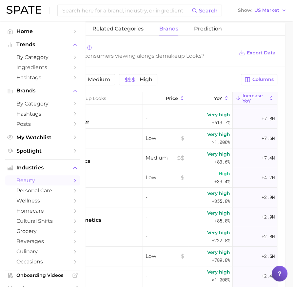
scroll to position [19, 0]
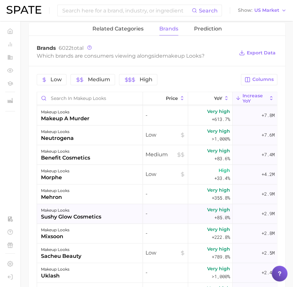
click at [71, 215] on div "sushy glow cosmetics" at bounding box center [71, 217] width 60 height 8
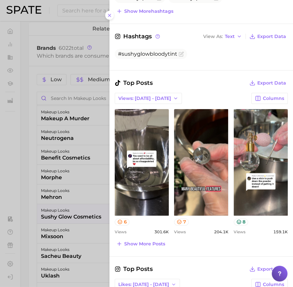
scroll to position [153, 0]
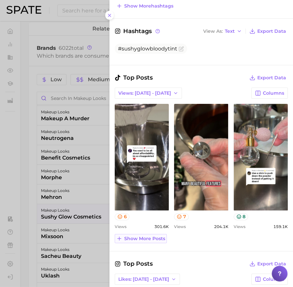
click at [150, 239] on span "Show more posts" at bounding box center [144, 239] width 41 height 6
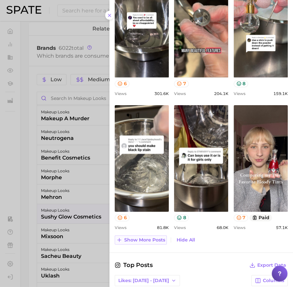
scroll to position [287, 0]
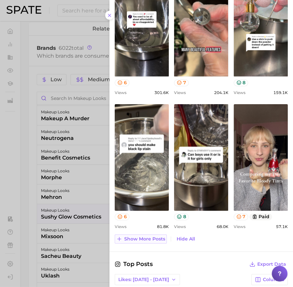
click at [151, 236] on span "Show more posts" at bounding box center [144, 239] width 41 height 6
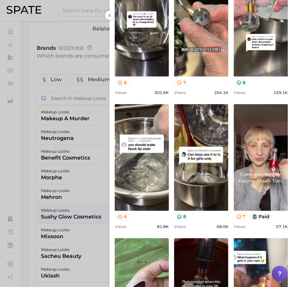
scroll to position [471, 0]
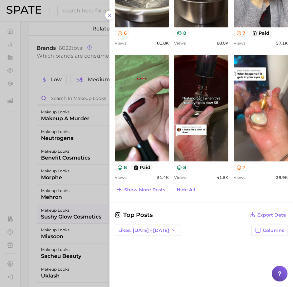
click at [66, 212] on div at bounding box center [146, 143] width 293 height 287
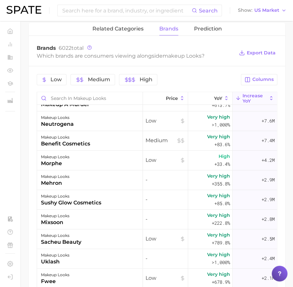
scroll to position [50, 0]
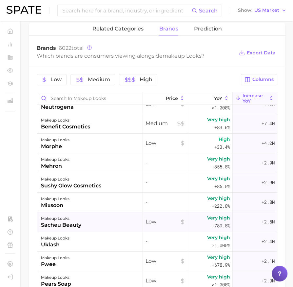
click at [72, 222] on div "sacheu beauty" at bounding box center [61, 225] width 40 height 8
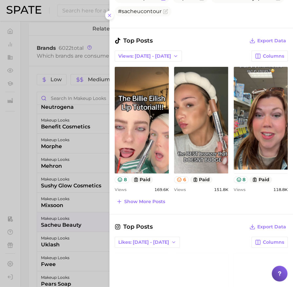
scroll to position [219, 0]
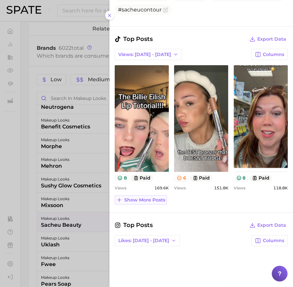
click at [150, 199] on span "Show more posts" at bounding box center [144, 200] width 41 height 6
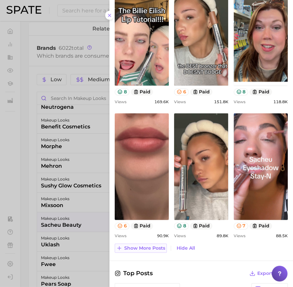
scroll to position [377, 0]
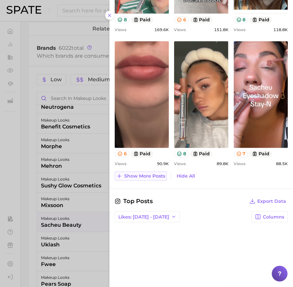
click at [142, 173] on span "Show more posts" at bounding box center [144, 176] width 41 height 6
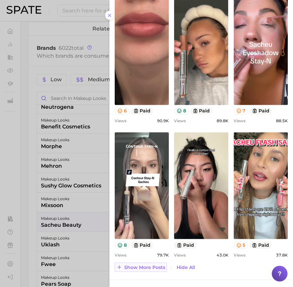
scroll to position [496, 0]
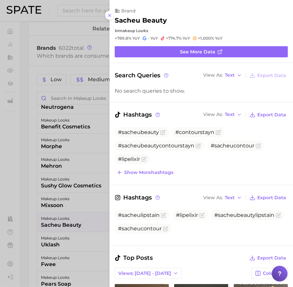
click at [39, 195] on div at bounding box center [146, 143] width 293 height 287
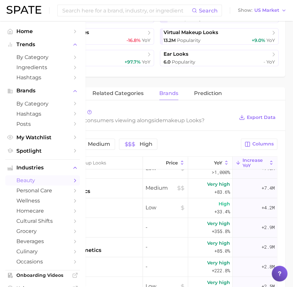
scroll to position [0, 0]
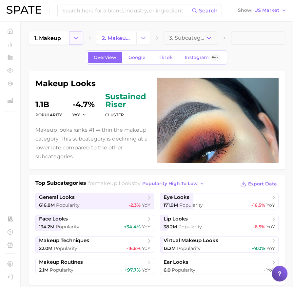
click at [77, 41] on button "Change Category" at bounding box center [76, 37] width 14 height 13
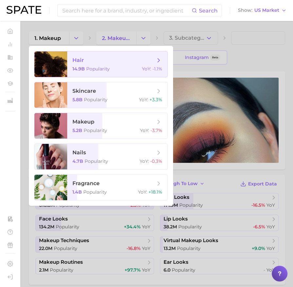
click at [103, 72] on span "hair 14.9b Popularity YoY : -1.1%" at bounding box center [117, 64] width 100 height 26
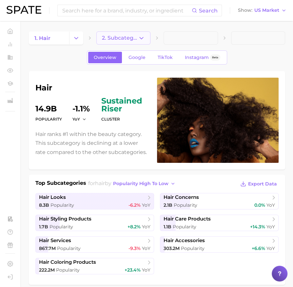
click at [146, 39] on button "2. Subcategory" at bounding box center [123, 37] width 54 height 13
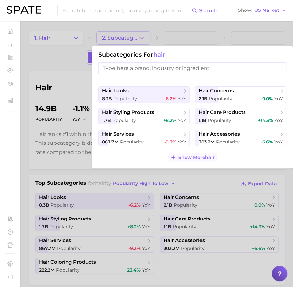
click at [190, 155] on span "Show More hair" at bounding box center [196, 158] width 36 height 6
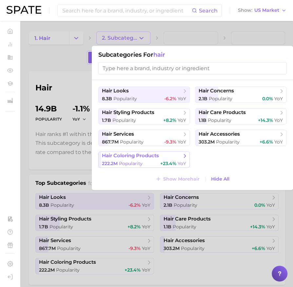
click at [174, 159] on button "hair coloring products 222.2m Popularity +23.4% YoY" at bounding box center [143, 159] width 91 height 16
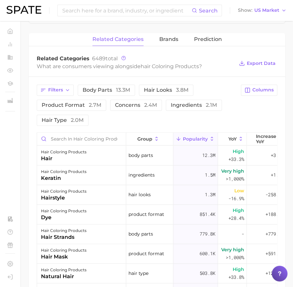
scroll to position [218, 0]
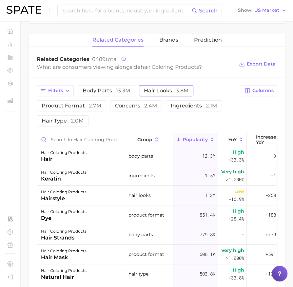
click at [159, 90] on span "hair looks 3.8m" at bounding box center [166, 90] width 45 height 5
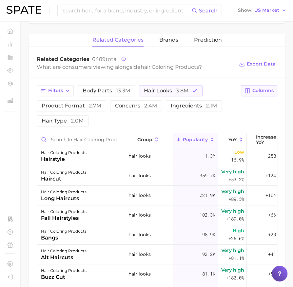
click at [253, 90] on span "Columns" at bounding box center [262, 91] width 21 height 6
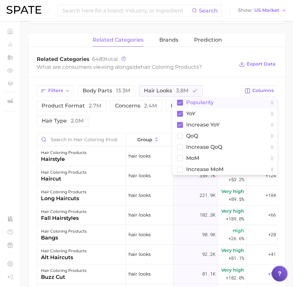
click at [180, 100] on rect at bounding box center [180, 103] width 6 height 6
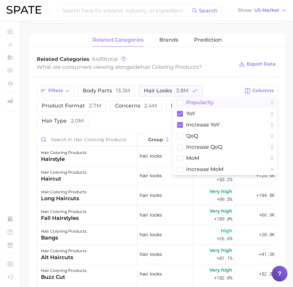
click at [216, 80] on div "Filters body parts 13.3m hair looks 3.8m product format 2.7m concerns 2.4m ingr…" at bounding box center [157, 252] width 256 height 351
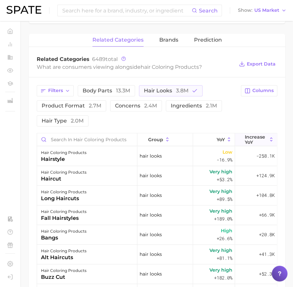
click at [252, 137] on span "Increase YoY" at bounding box center [256, 139] width 22 height 10
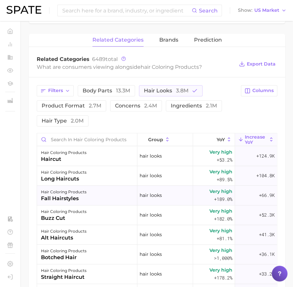
click at [95, 194] on div "hair coloring products fall hairstyles" at bounding box center [87, 196] width 100 height 20
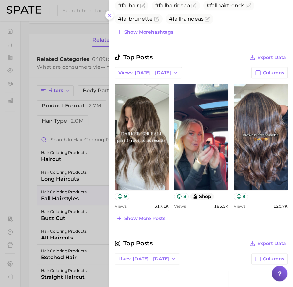
scroll to position [227, 0]
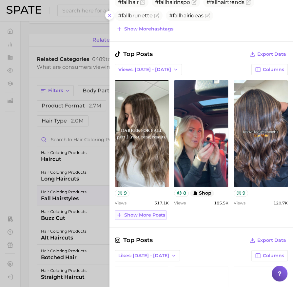
click at [144, 212] on span "Show more posts" at bounding box center [144, 215] width 41 height 6
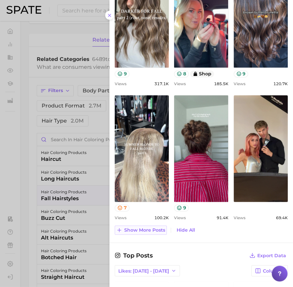
scroll to position [347, 0]
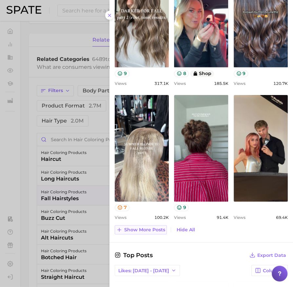
click at [147, 231] on button "Show more posts" at bounding box center [141, 229] width 52 height 9
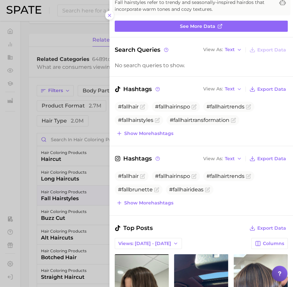
scroll to position [0, 0]
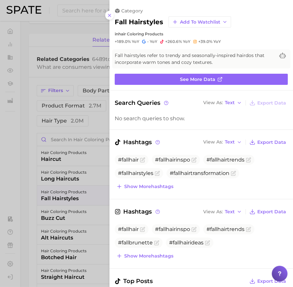
click at [94, 211] on div at bounding box center [146, 143] width 293 height 287
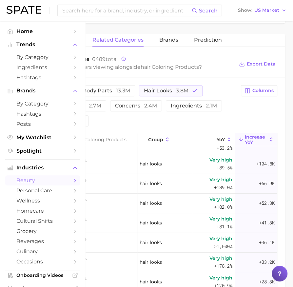
scroll to position [16, 0]
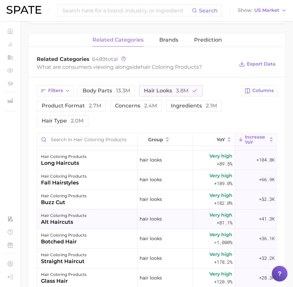
click at [93, 222] on div "hair coloring products alt haircuts" at bounding box center [87, 220] width 100 height 20
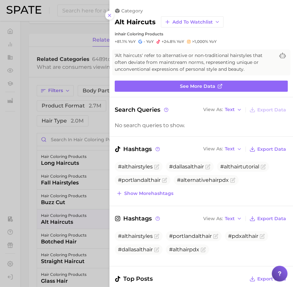
click at [70, 227] on div at bounding box center [146, 143] width 293 height 287
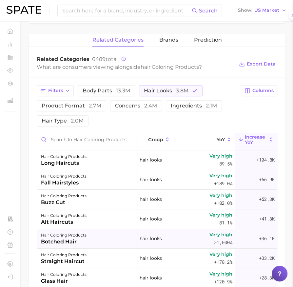
scroll to position [0, 0]
click at [88, 236] on div "hair coloring products botched hair" at bounding box center [87, 239] width 100 height 20
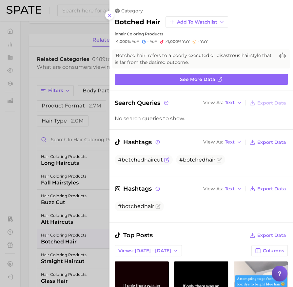
scroll to position [260, 0]
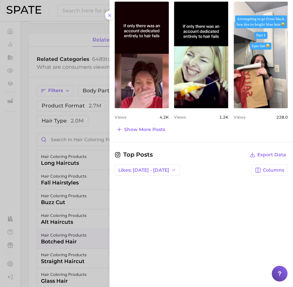
click at [71, 205] on div at bounding box center [146, 143] width 293 height 287
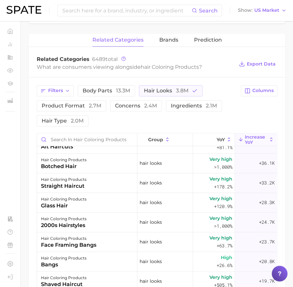
scroll to position [97, 0]
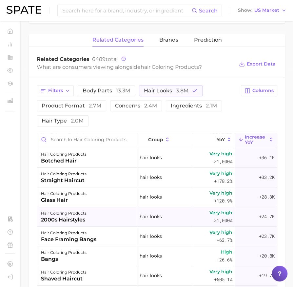
click at [72, 210] on div "hair coloring products" at bounding box center [64, 214] width 46 height 8
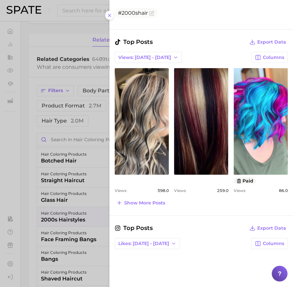
scroll to position [206, 0]
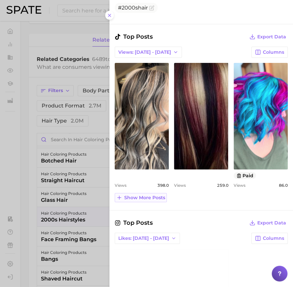
click at [139, 195] on span "Show more posts" at bounding box center [144, 198] width 41 height 6
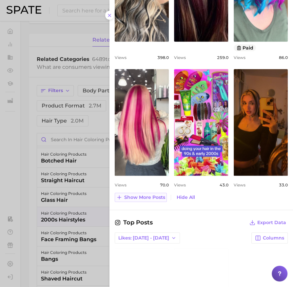
click at [152, 195] on span "Show more posts" at bounding box center [144, 198] width 41 height 6
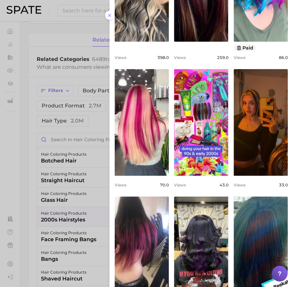
click at [65, 214] on div at bounding box center [146, 143] width 293 height 287
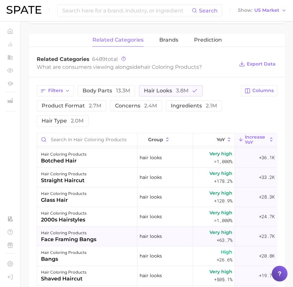
click at [108, 241] on div "hair coloring products face framing bangs" at bounding box center [87, 237] width 100 height 20
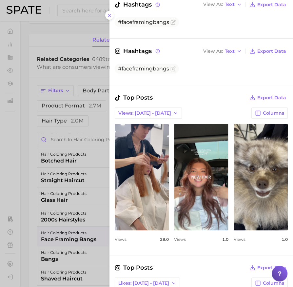
click at [72, 235] on div at bounding box center [146, 143] width 293 height 287
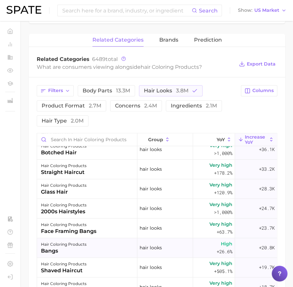
click at [76, 247] on div "hair coloring products" at bounding box center [64, 245] width 46 height 8
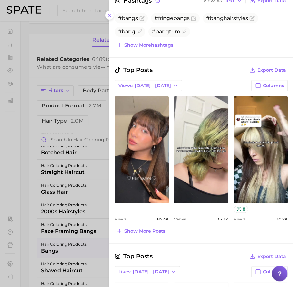
click at [63, 235] on div at bounding box center [146, 143] width 293 height 287
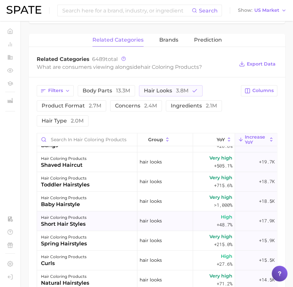
click at [84, 223] on div "short hair styles" at bounding box center [64, 224] width 46 height 8
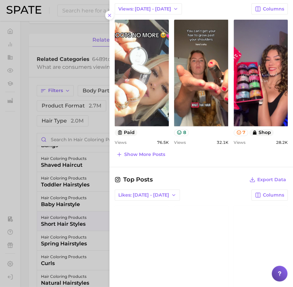
click at [46, 216] on div at bounding box center [146, 143] width 293 height 287
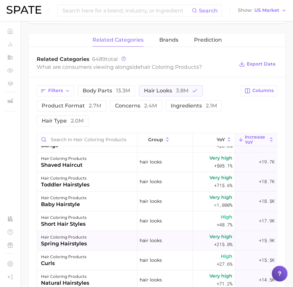
click at [83, 234] on div "hair coloring products" at bounding box center [64, 237] width 46 height 8
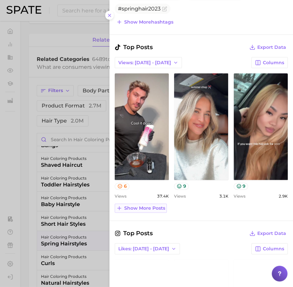
click at [140, 209] on button "Show more posts" at bounding box center [141, 208] width 52 height 9
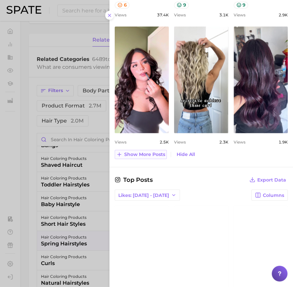
click at [147, 153] on span "Show more posts" at bounding box center [144, 155] width 41 height 6
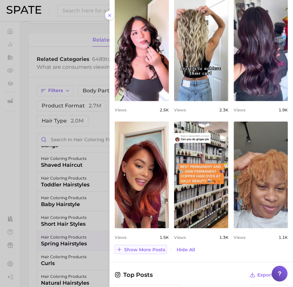
click at [135, 247] on span "Show more posts" at bounding box center [144, 250] width 41 height 6
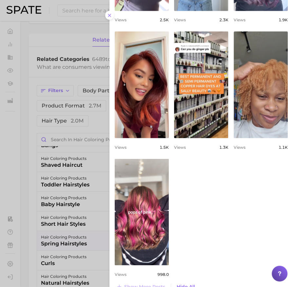
click at [66, 231] on div at bounding box center [146, 143] width 293 height 287
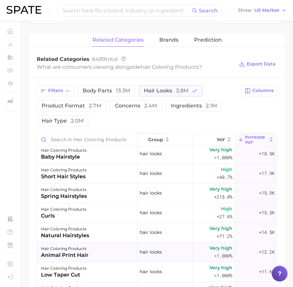
click at [74, 250] on div "hair coloring products" at bounding box center [65, 249] width 48 height 8
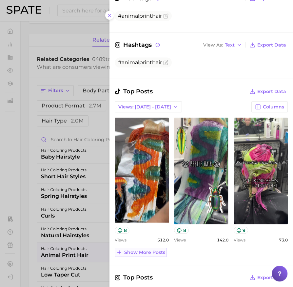
click at [142, 252] on span "Show more posts" at bounding box center [144, 253] width 41 height 6
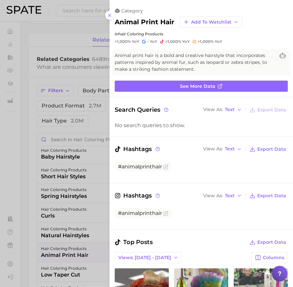
click at [49, 182] on div at bounding box center [146, 143] width 293 height 287
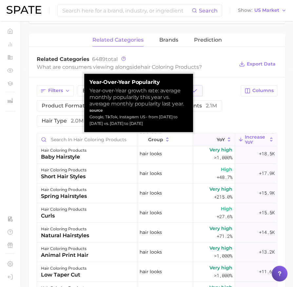
click at [208, 137] on button "YoY" at bounding box center [214, 139] width 42 height 13
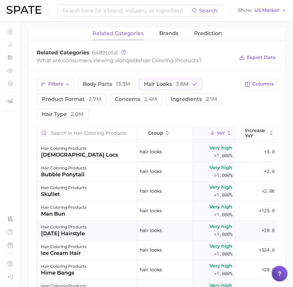
click at [87, 230] on div "thanksgiving hairstyle" at bounding box center [64, 234] width 46 height 8
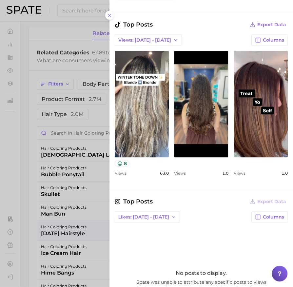
click at [58, 212] on div at bounding box center [146, 143] width 293 height 287
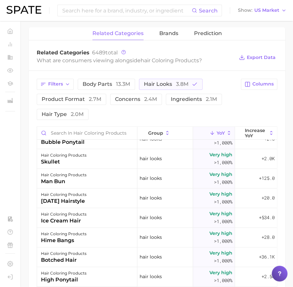
click at [58, 212] on div "hair coloring products" at bounding box center [64, 215] width 46 height 8
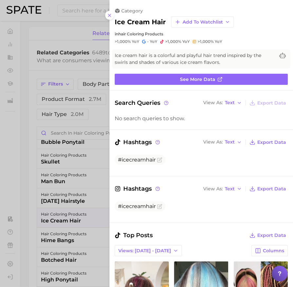
scroll to position [0, 0]
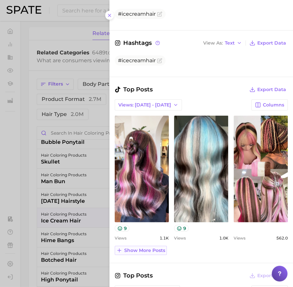
click at [141, 251] on span "Show more posts" at bounding box center [144, 251] width 41 height 6
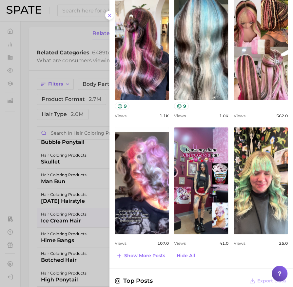
scroll to position [278, 0]
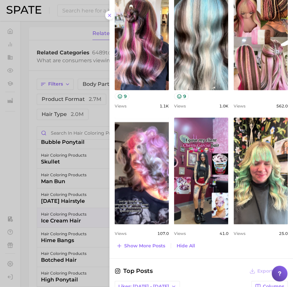
click at [71, 226] on div at bounding box center [146, 143] width 293 height 287
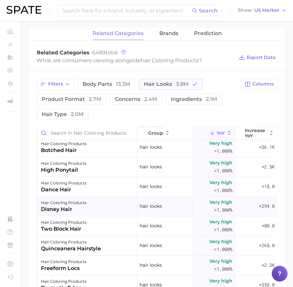
scroll to position [360, 0]
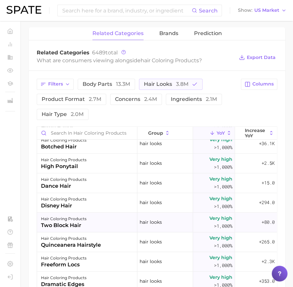
click at [109, 224] on div "hair coloring products two block hair" at bounding box center [87, 223] width 100 height 20
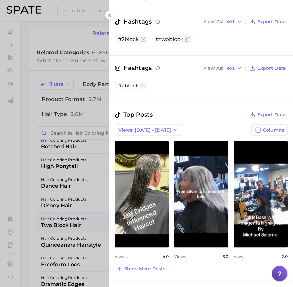
scroll to position [123, 0]
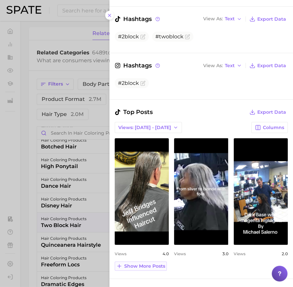
click at [153, 264] on span "Show more posts" at bounding box center [144, 267] width 41 height 6
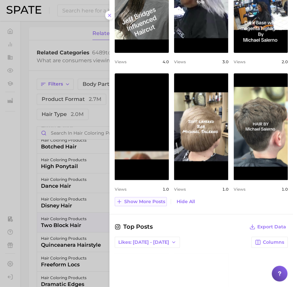
scroll to position [321, 0]
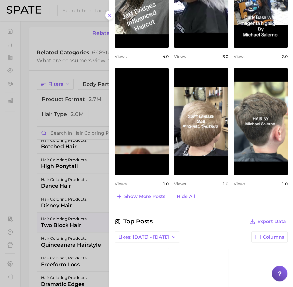
click at [56, 238] on div at bounding box center [146, 143] width 293 height 287
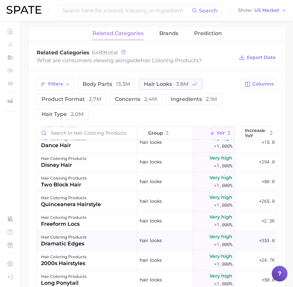
click at [84, 241] on div "dramatic edges" at bounding box center [64, 244] width 46 height 8
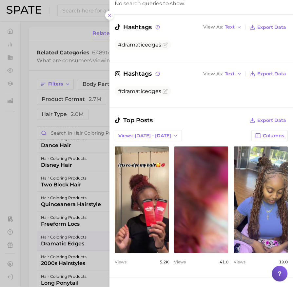
click at [65, 239] on div at bounding box center [146, 143] width 293 height 287
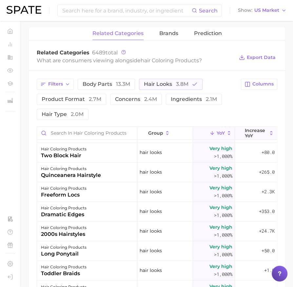
click at [270, 131] on icon at bounding box center [272, 133] width 6 height 6
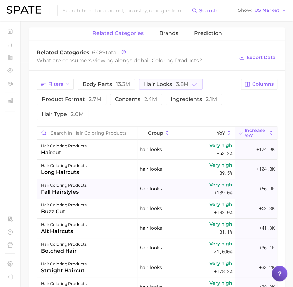
click at [116, 185] on div "hair coloring products fall hairstyles" at bounding box center [87, 189] width 100 height 20
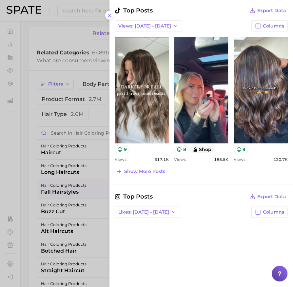
scroll to position [281, 0]
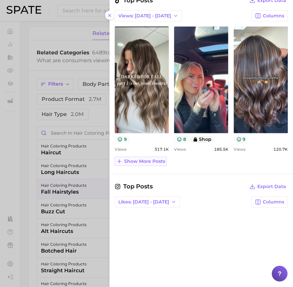
click at [149, 159] on span "Show more posts" at bounding box center [144, 162] width 41 height 6
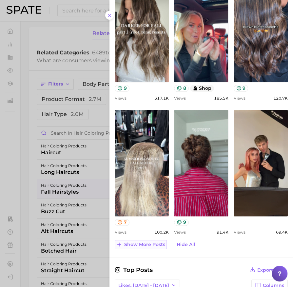
scroll to position [346, 0]
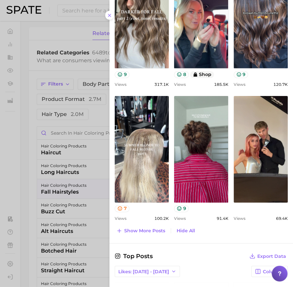
click at [133, 223] on div "Top Posts Export Data Views: Sep 14 - 21 Columns view post on TikTok 9 Views 31…" at bounding box center [201, 83] width 173 height 305
click at [133, 229] on span "Show more posts" at bounding box center [144, 231] width 41 height 6
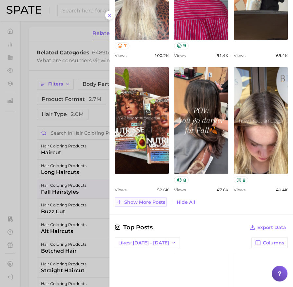
scroll to position [509, 0]
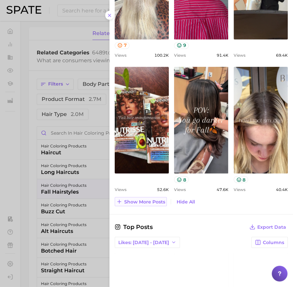
click at [149, 202] on span "Show more posts" at bounding box center [144, 202] width 41 height 6
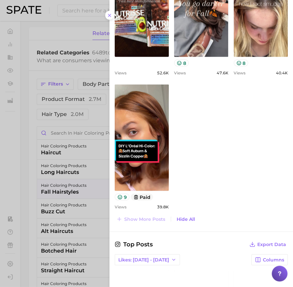
scroll to position [626, 0]
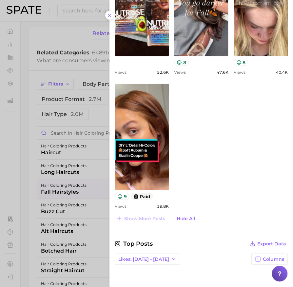
click at [64, 197] on div at bounding box center [146, 143] width 293 height 287
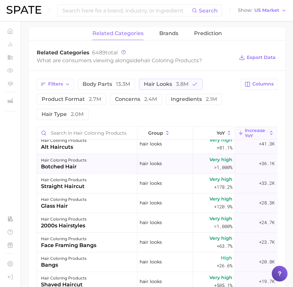
scroll to position [87, 0]
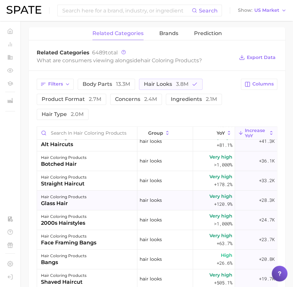
click at [111, 199] on div "hair coloring products glass hair" at bounding box center [87, 201] width 100 height 20
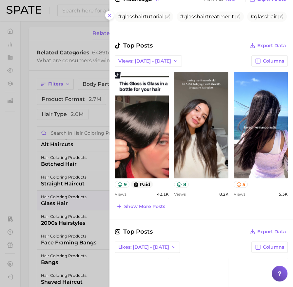
scroll to position [213, 0]
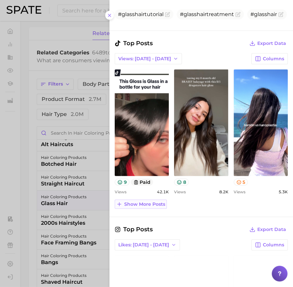
click at [151, 202] on span "Show more posts" at bounding box center [144, 205] width 41 height 6
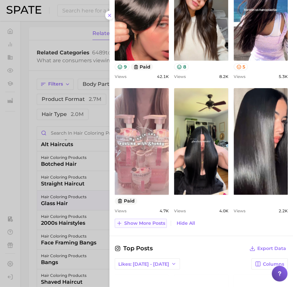
scroll to position [330, 0]
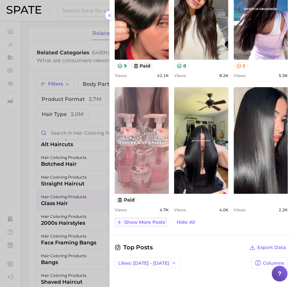
click at [148, 220] on span "Show more posts" at bounding box center [144, 223] width 41 height 6
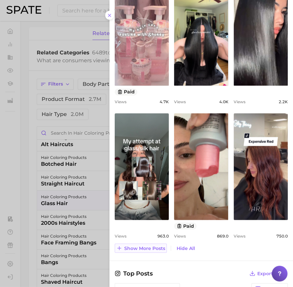
scroll to position [439, 0]
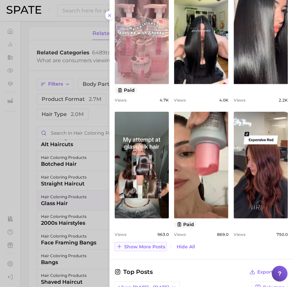
click at [145, 249] on button "Show more posts" at bounding box center [141, 246] width 52 height 9
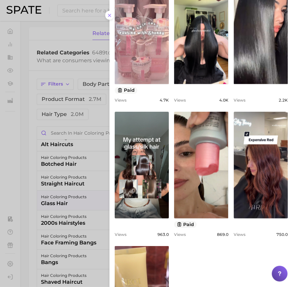
scroll to position [0, 0]
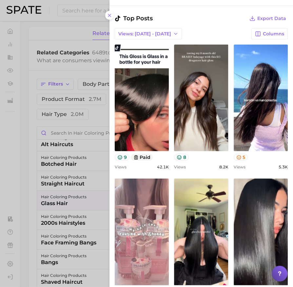
click at [82, 192] on div at bounding box center [146, 143] width 293 height 287
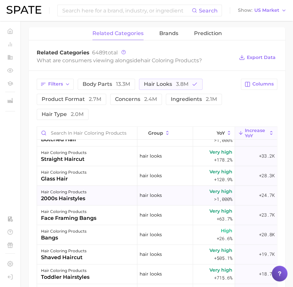
click at [111, 199] on div "hair coloring products 2000s hairstyles" at bounding box center [87, 196] width 100 height 20
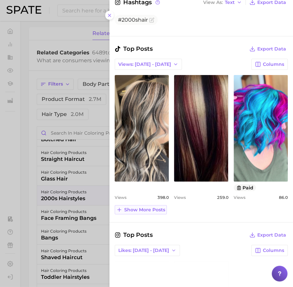
click at [148, 205] on button "Show more posts" at bounding box center [141, 209] width 52 height 9
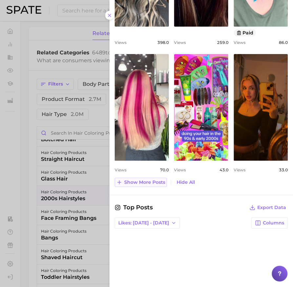
click at [150, 180] on span "Show more posts" at bounding box center [144, 183] width 41 height 6
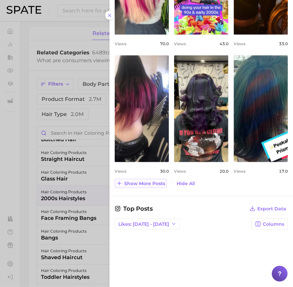
click at [148, 181] on span "Show more posts" at bounding box center [144, 184] width 41 height 6
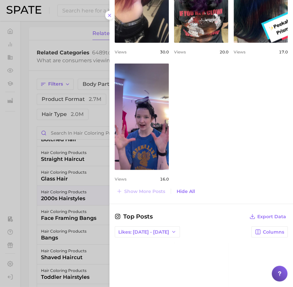
click at [65, 193] on div at bounding box center [146, 143] width 293 height 287
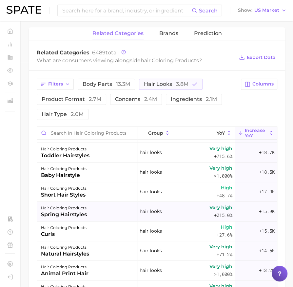
click at [78, 213] on div "spring hairstyles" at bounding box center [64, 215] width 46 height 8
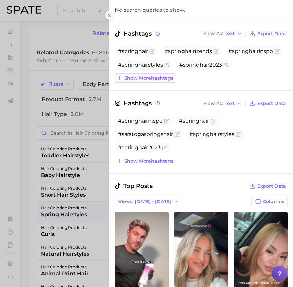
click at [164, 75] on span "Show more hashtags" at bounding box center [148, 78] width 49 height 6
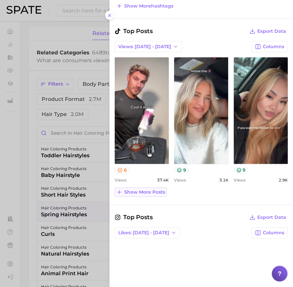
click at [154, 190] on span "Show more posts" at bounding box center [144, 193] width 41 height 6
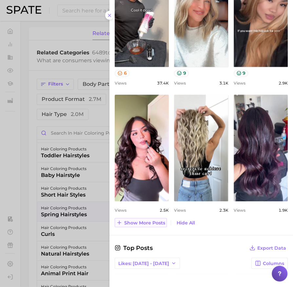
click at [148, 222] on span "Show more posts" at bounding box center [144, 223] width 41 height 6
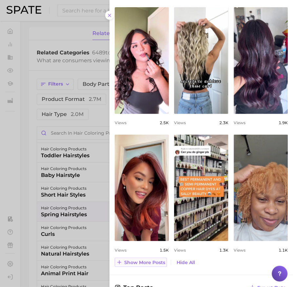
click at [148, 263] on span "Show more posts" at bounding box center [144, 263] width 41 height 6
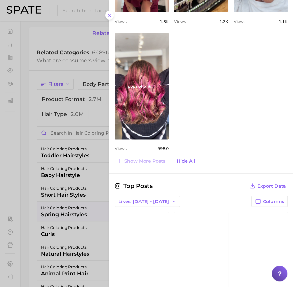
click at [73, 160] on div at bounding box center [146, 143] width 293 height 287
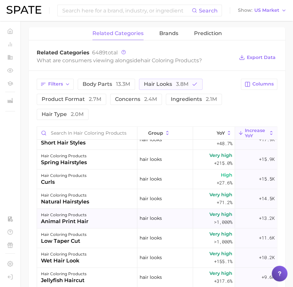
click at [84, 218] on div "animal print hair" at bounding box center [65, 222] width 48 height 8
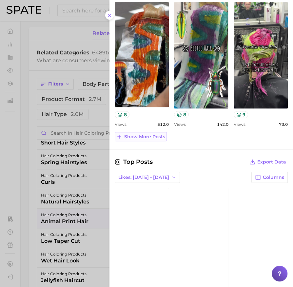
click at [157, 135] on span "Show more posts" at bounding box center [144, 137] width 41 height 6
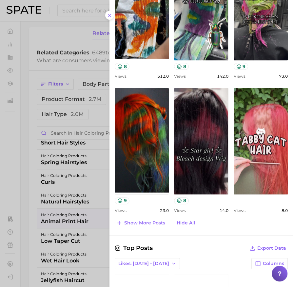
click at [71, 217] on div at bounding box center [146, 143] width 293 height 287
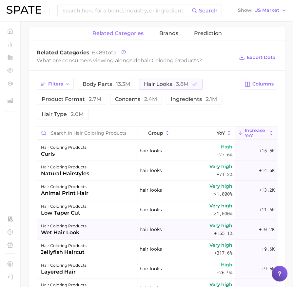
click at [78, 233] on div "wet hair look" at bounding box center [64, 233] width 46 height 8
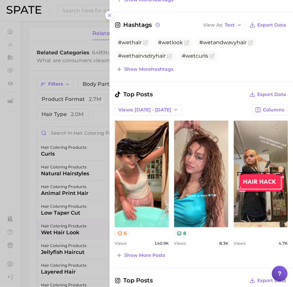
click at [57, 228] on div at bounding box center [146, 143] width 293 height 287
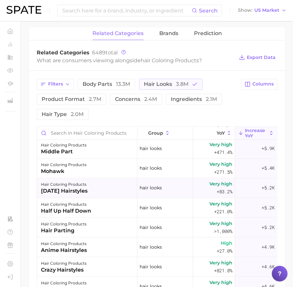
click at [91, 250] on div "hair coloring products anime hairstyles" at bounding box center [87, 247] width 100 height 20
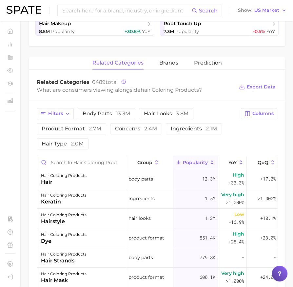
scroll to position [197, 0]
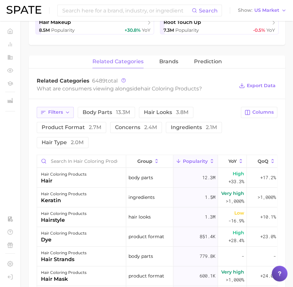
click at [60, 111] on span "Filters" at bounding box center [55, 113] width 15 height 6
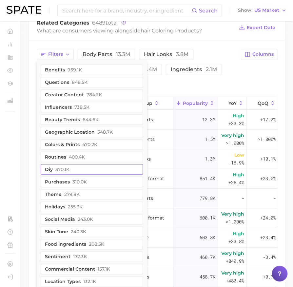
scroll to position [258, 0]
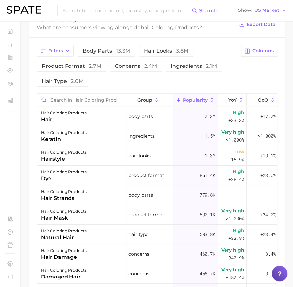
click at [223, 39] on div "Filters body parts 13.3m hair looks 3.8m product format 2.7m concerns 2.4m ingr…" at bounding box center [157, 213] width 256 height 351
click at [187, 42] on div "Filters body parts 13.3m hair looks 3.8m product format 2.7m concerns 2.4m ingr…" at bounding box center [157, 213] width 256 height 351
click at [176, 49] on span "3.8m" at bounding box center [182, 51] width 12 height 6
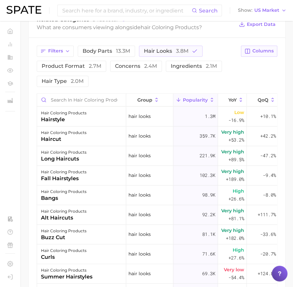
click at [257, 49] on span "Columns" at bounding box center [262, 51] width 21 height 6
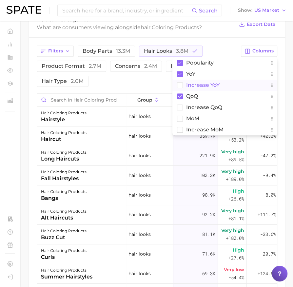
click at [182, 83] on rect at bounding box center [180, 85] width 6 height 6
click at [182, 91] on button "QoQ" at bounding box center [224, 96] width 105 height 11
click at [181, 60] on rect at bounding box center [180, 63] width 6 height 6
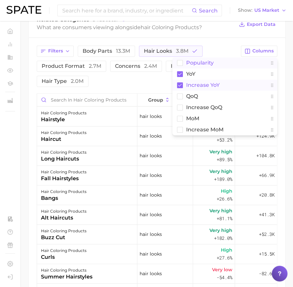
click at [219, 34] on div "Related Categories 6489 total What are consumers viewing alongside hair colorin…" at bounding box center [157, 24] width 256 height 26
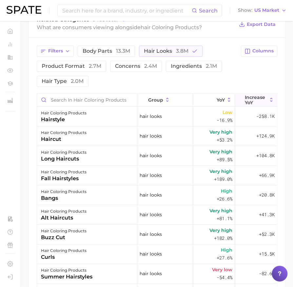
click at [260, 98] on span "Increase YoY" at bounding box center [256, 100] width 22 height 10
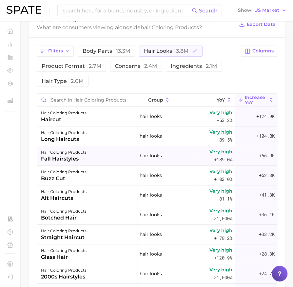
click at [109, 159] on div "hair coloring products fall hairstyles" at bounding box center [87, 156] width 100 height 20
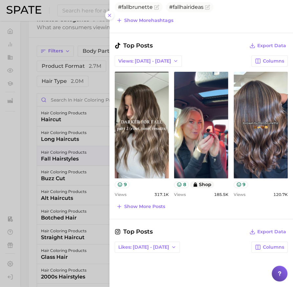
scroll to position [220, 0]
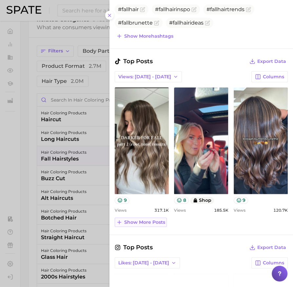
click at [158, 221] on span "Show more posts" at bounding box center [144, 223] width 41 height 6
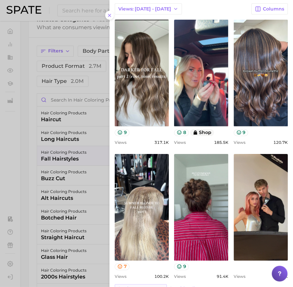
scroll to position [287, 0]
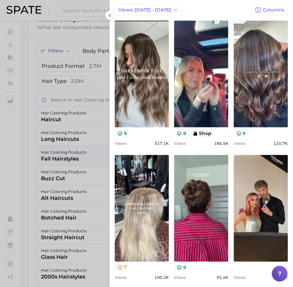
click at [61, 192] on div at bounding box center [146, 143] width 293 height 287
